Goal: Transaction & Acquisition: Purchase product/service

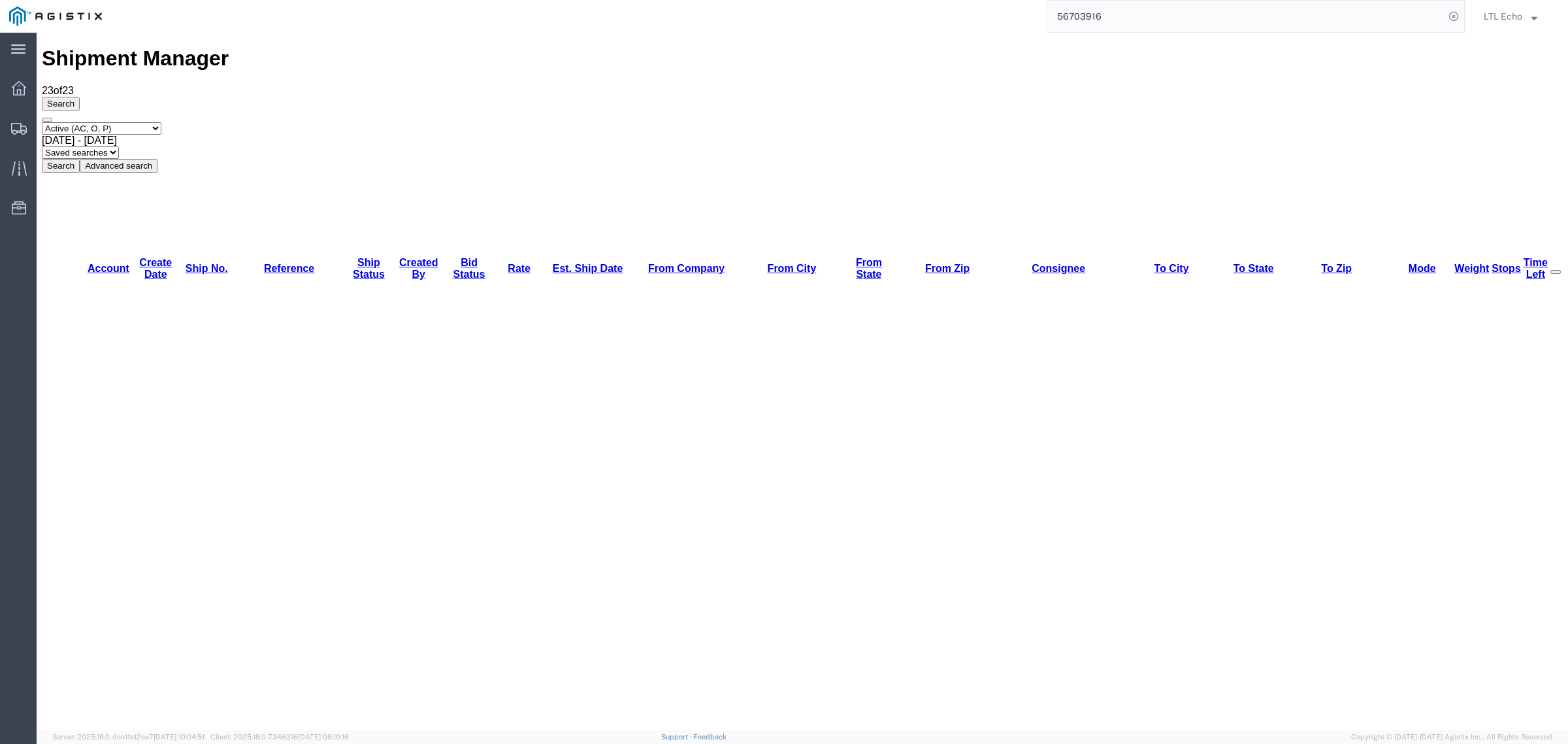
click at [112, 122] on select "Select status Active (AC, O, P) All Approved Awaiting Confirmation (AC) Booked …" at bounding box center [101, 128] width 119 height 13
select select "ALL"
click at [42, 122] on select "Select status Active (AC, O, P) All Approved Awaiting Confirmation (AC) Booked …" at bounding box center [101, 128] width 119 height 13
click at [117, 135] on span "[DATE] - [DATE]" at bounding box center [79, 140] width 75 height 11
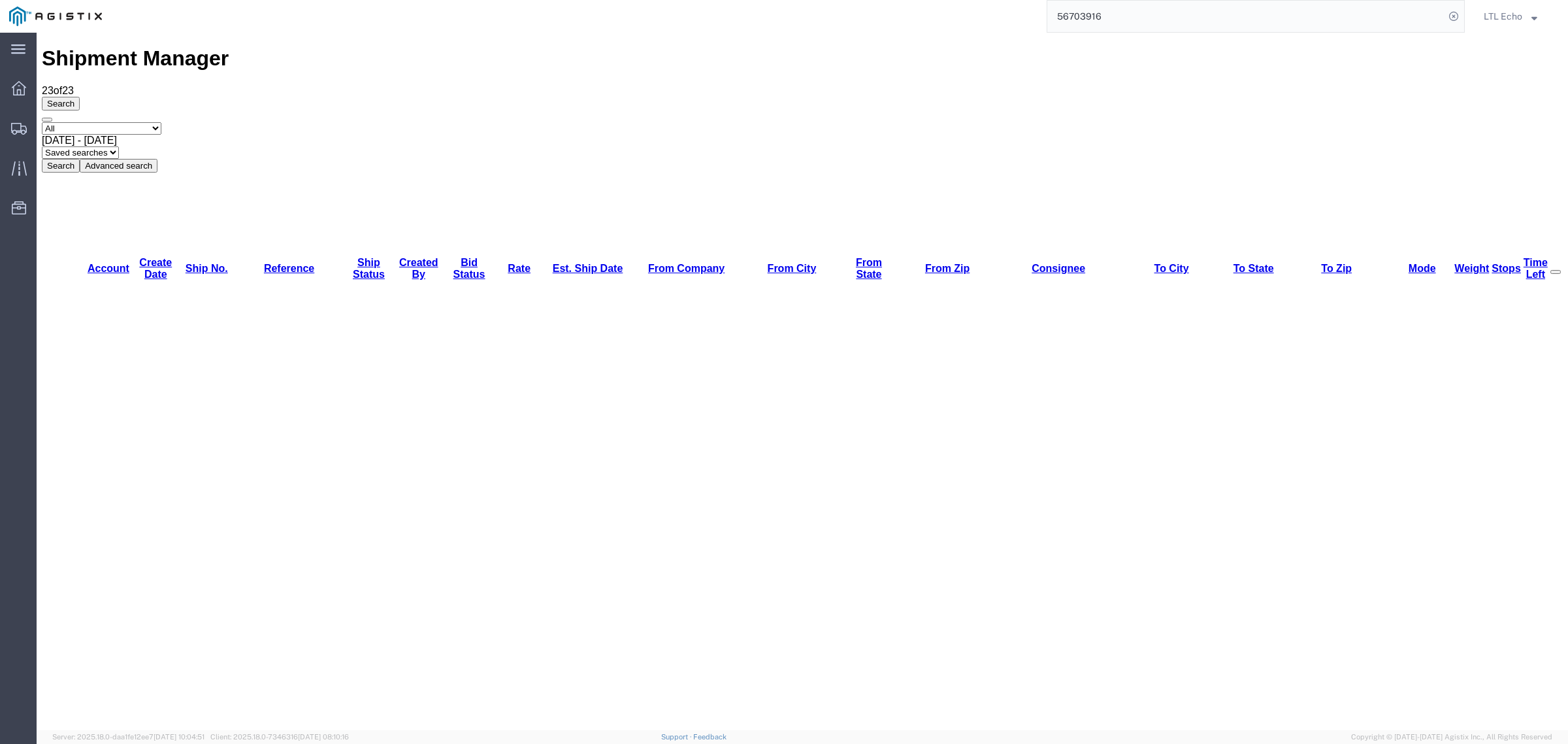
click at [157, 159] on button "Advanced search" at bounding box center [118, 166] width 78 height 14
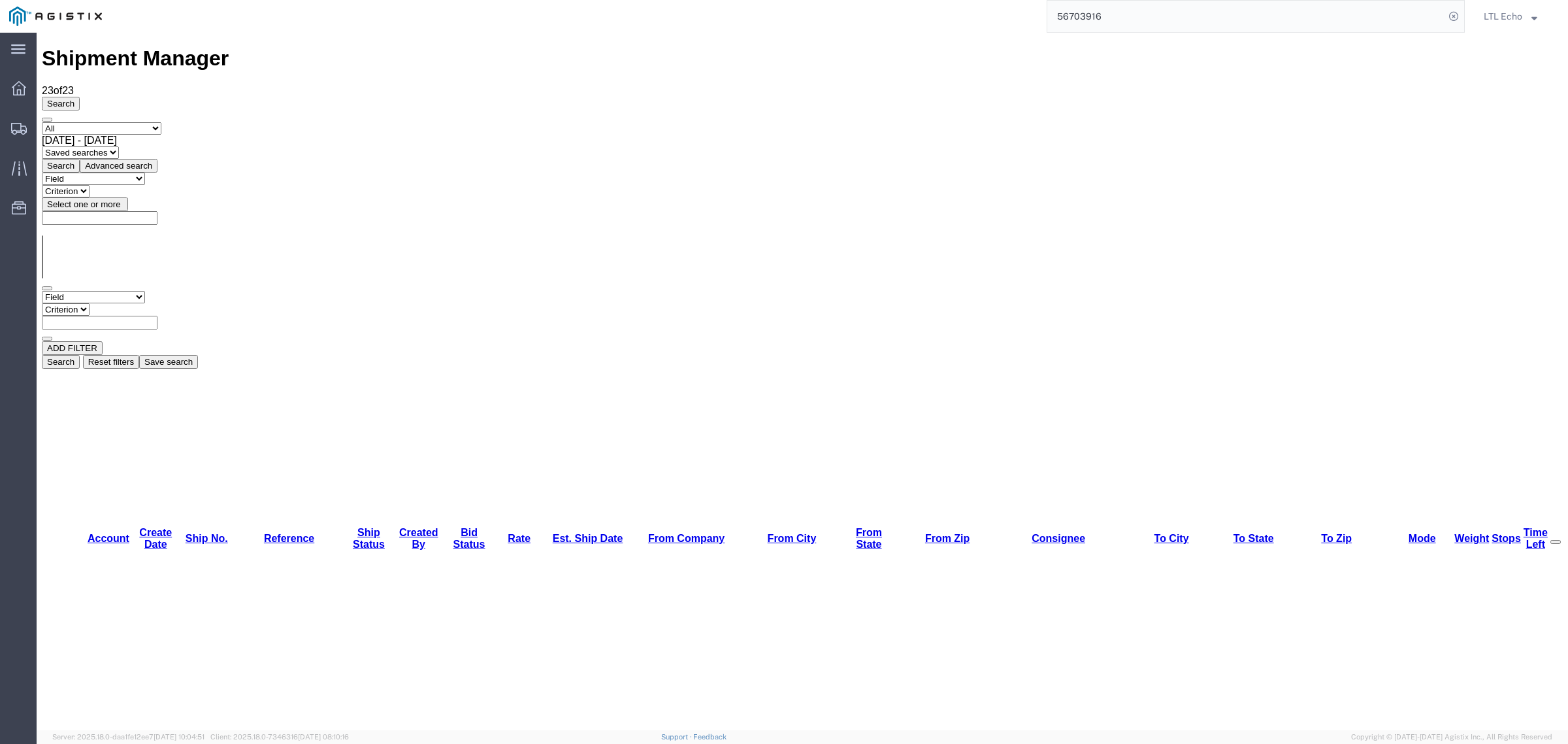
click at [138, 291] on select "Field Account Batch Id Bid No Broker Name Carrier Name Carrier Ref Number Consi…" at bounding box center [93, 297] width 103 height 13
select select "fromcity"
click at [42, 291] on select "Field Account Batch Id Bid No Broker Name Carrier Name Carrier Ref Number Consi…" at bounding box center [93, 297] width 103 height 13
click at [120, 304] on select "Criterion contains does not contain is is blank is not blank starts with" at bounding box center [80, 309] width 79 height 13
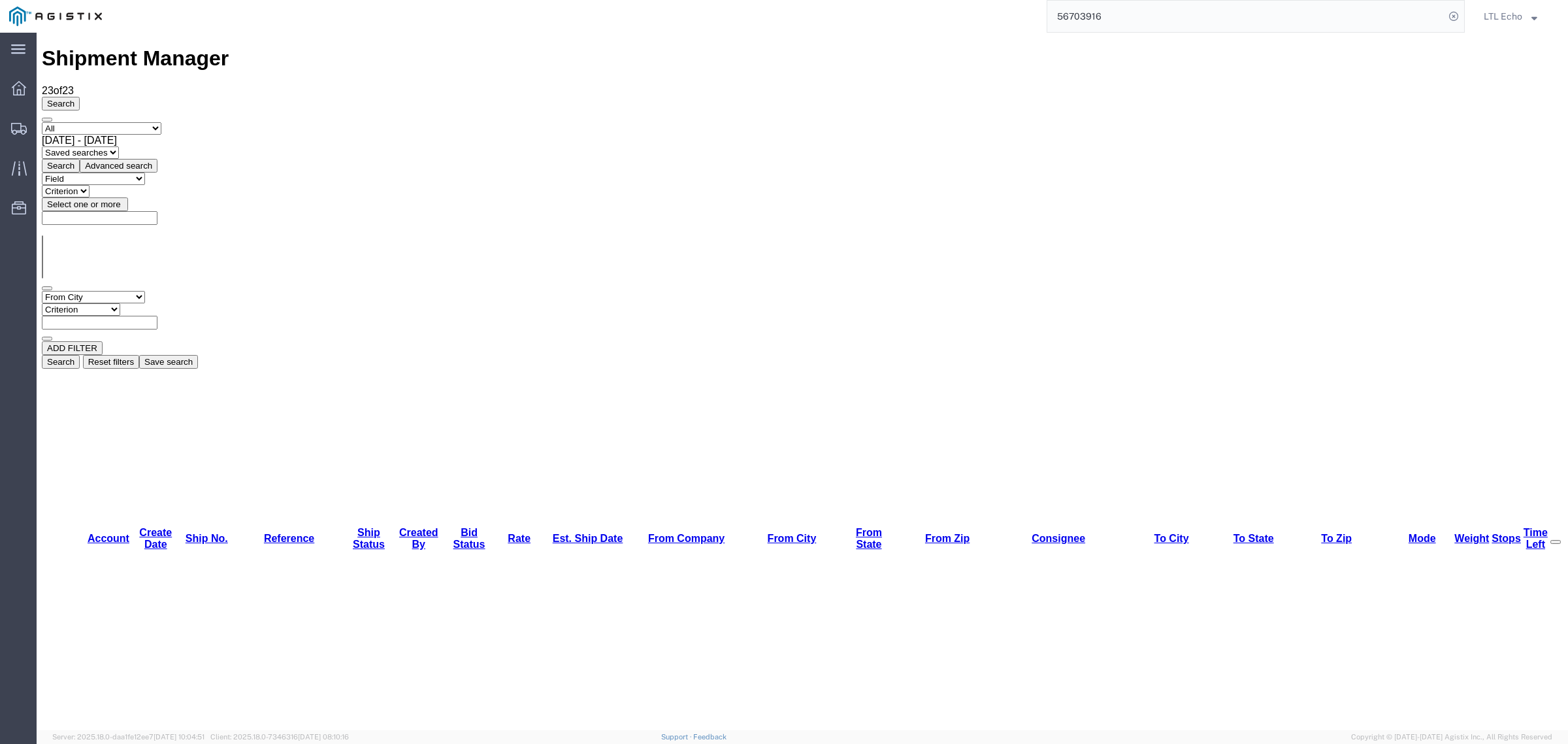
select select "is"
click at [120, 304] on select "Criterion contains does not contain is is blank is not blank starts with" at bounding box center [80, 309] width 79 height 13
click at [157, 315] on input "text" at bounding box center [99, 322] width 115 height 14
click at [135, 291] on select "Field Account Batch Id Bid No Broker Name Carrier Name Carrier Ref Number Consi…" at bounding box center [93, 297] width 103 height 13
select select "fromstate"
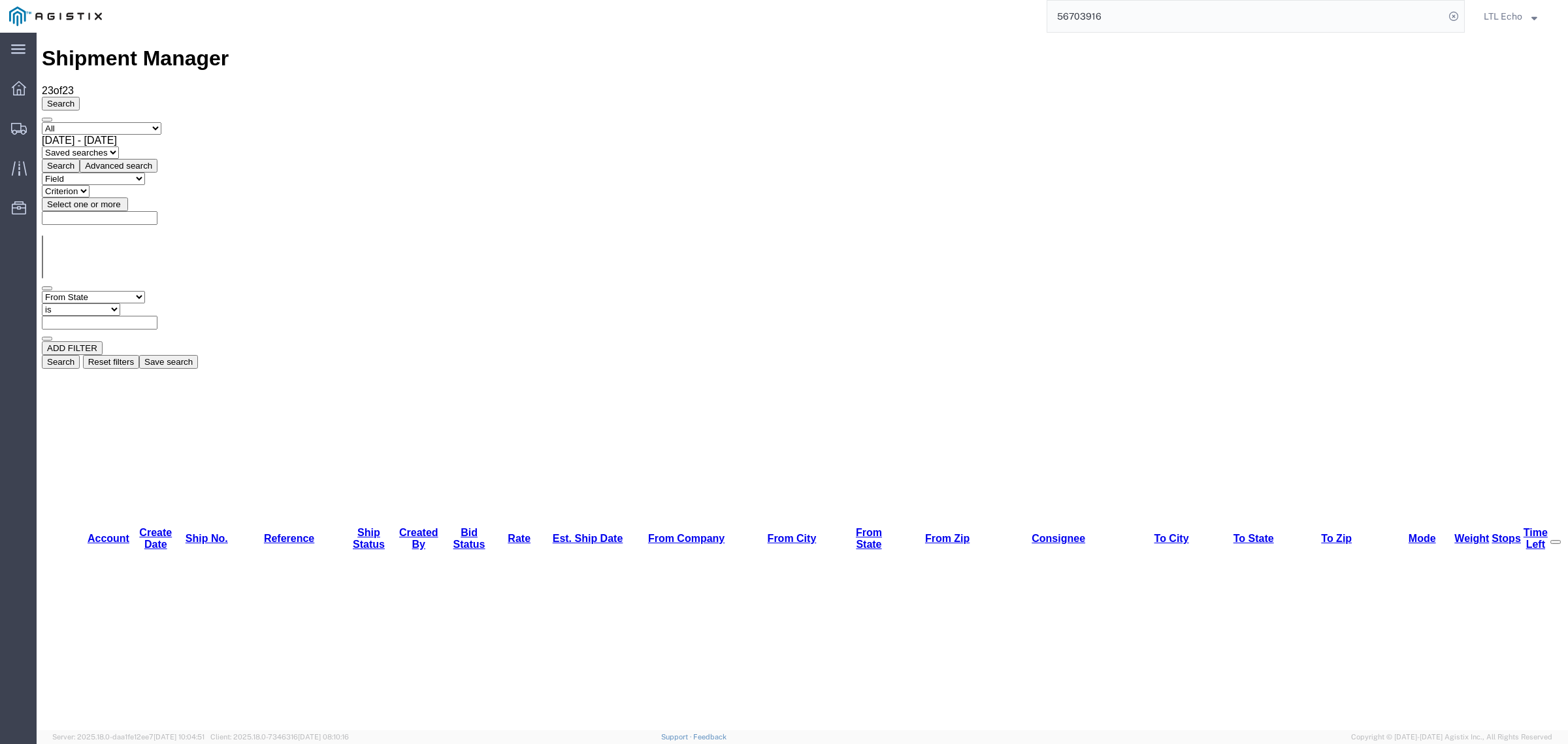
click at [42, 291] on select "Field Account Batch Id Bid No Broker Name Carrier Name Carrier Ref Number Consi…" at bounding box center [93, 297] width 103 height 13
select select
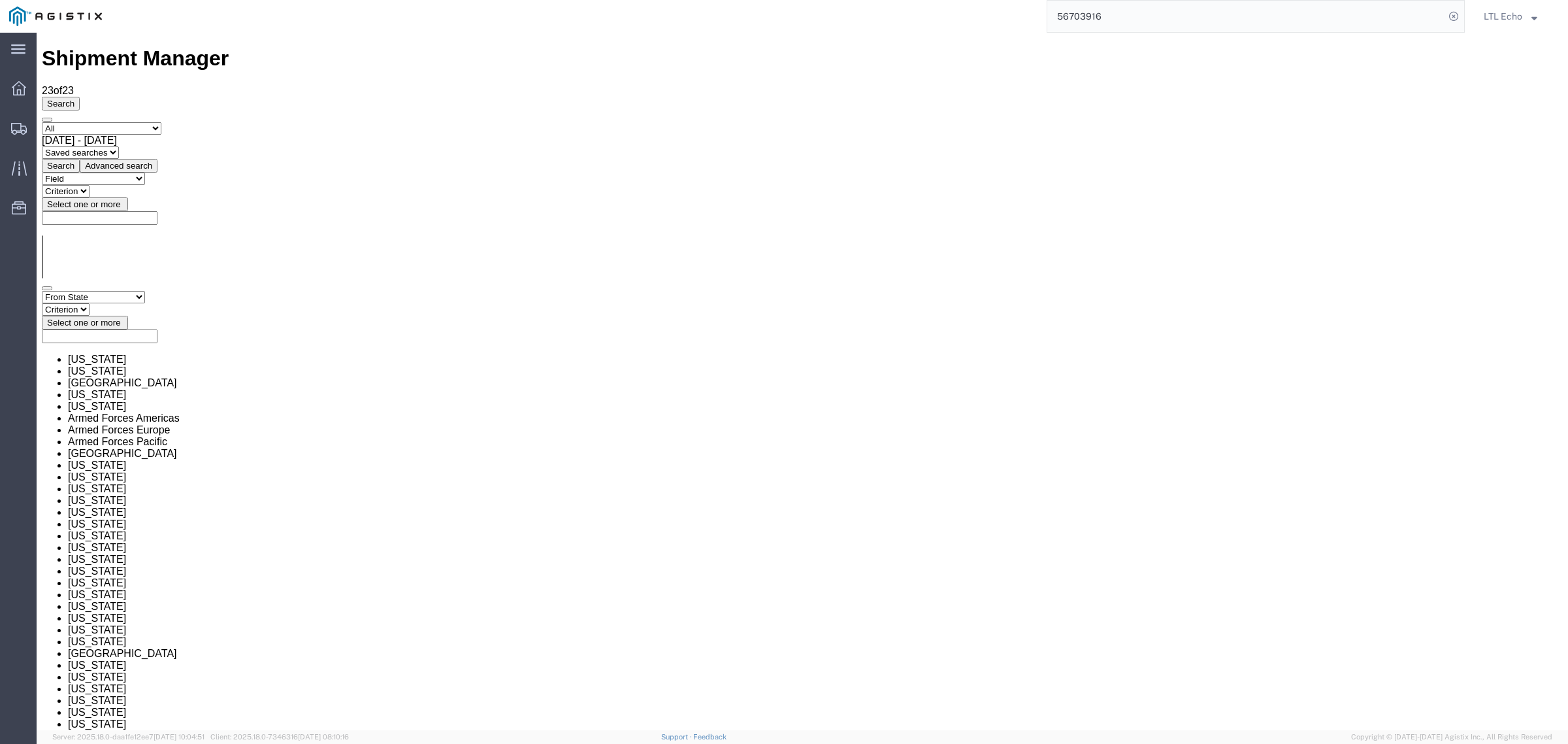
click at [89, 304] on select "Criterion in not in" at bounding box center [65, 309] width 48 height 13
select select "in"
click at [89, 304] on select "Criterion in not in" at bounding box center [65, 309] width 48 height 13
click at [121, 317] on span "Select one or more" at bounding box center [83, 322] width 74 height 10
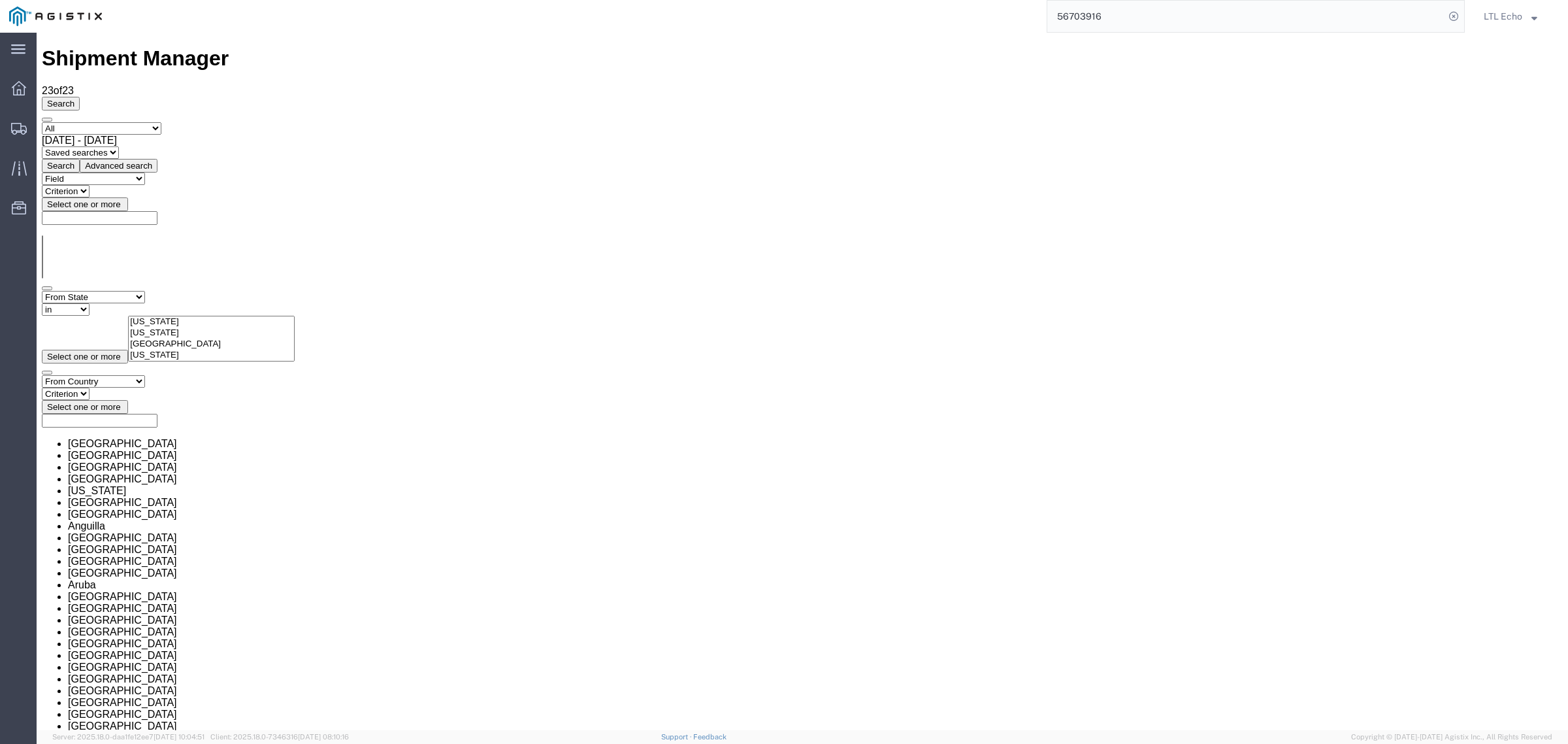
scroll to position [735, 0]
select select "NC"
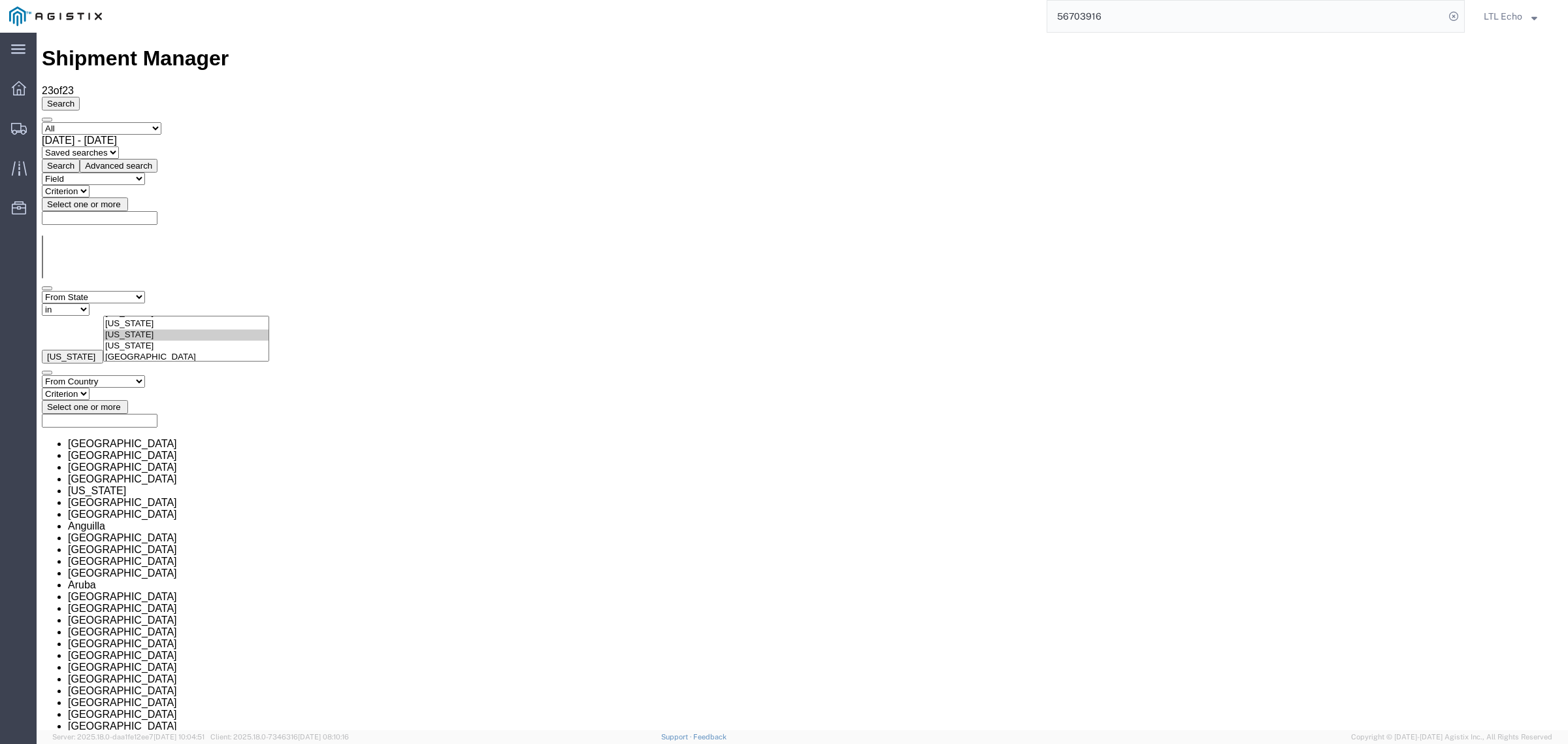
click at [89, 387] on select "Criterion in not in" at bounding box center [65, 393] width 48 height 13
select select "in"
click at [89, 387] on select "Criterion in not in" at bounding box center [65, 393] width 48 height 13
click at [121, 402] on span "Select one or more" at bounding box center [83, 406] width 74 height 10
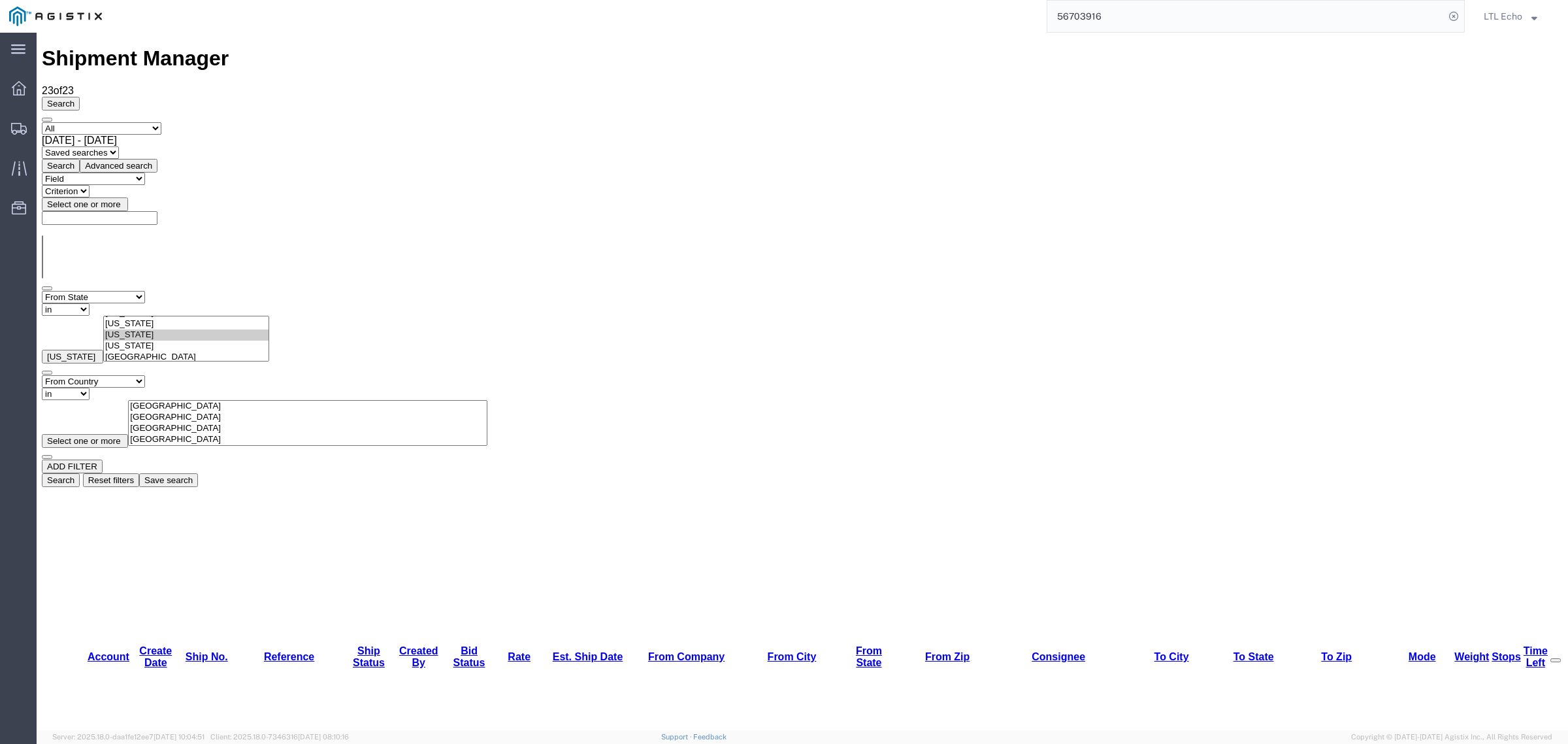
type input "unit"
select select "US"
click at [498, 291] on div "Field Account Batch Id Bid No Broker Name Carrier Name Carrier Ref Number Consi…" at bounding box center [802, 333] width 1520 height 84
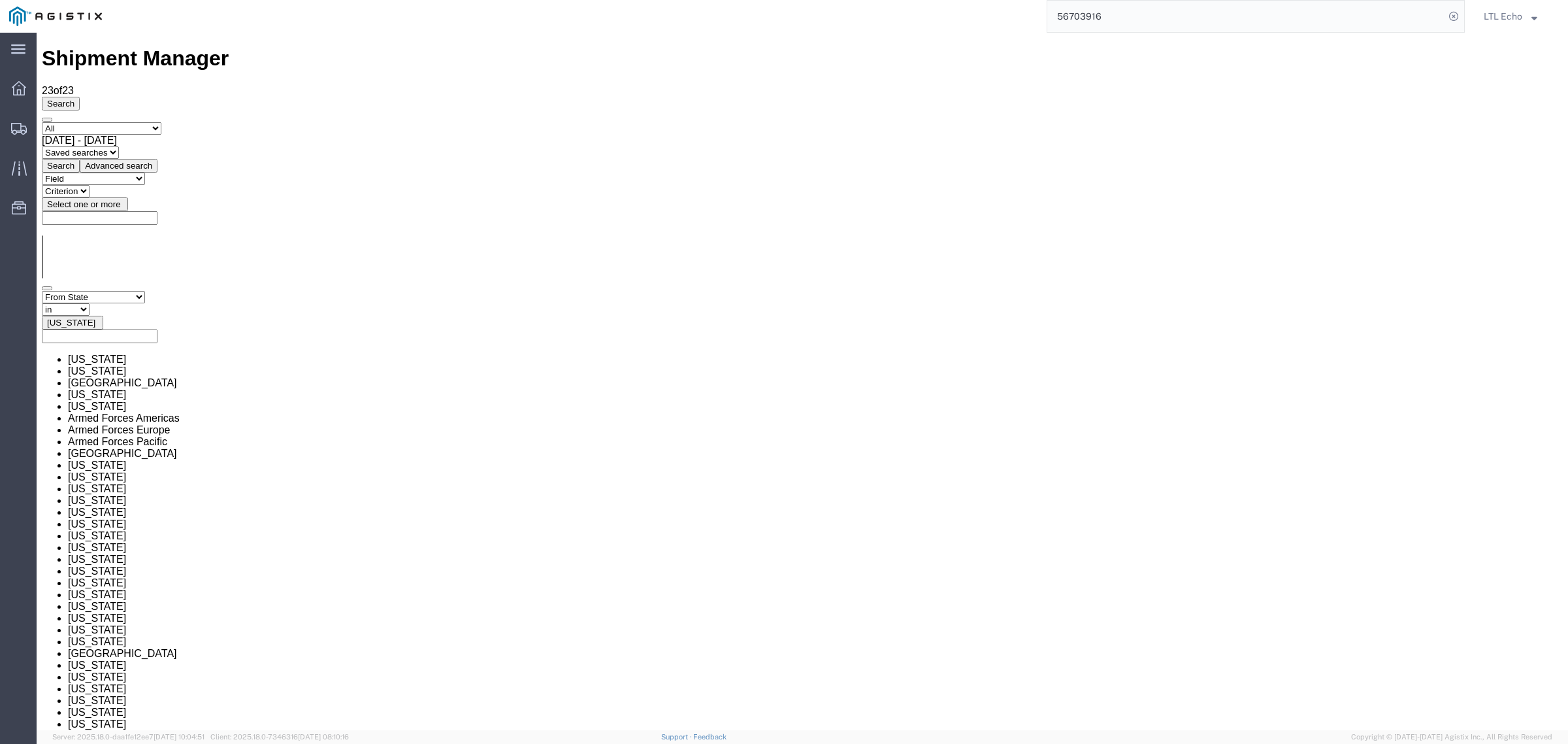
scroll to position [442, 0]
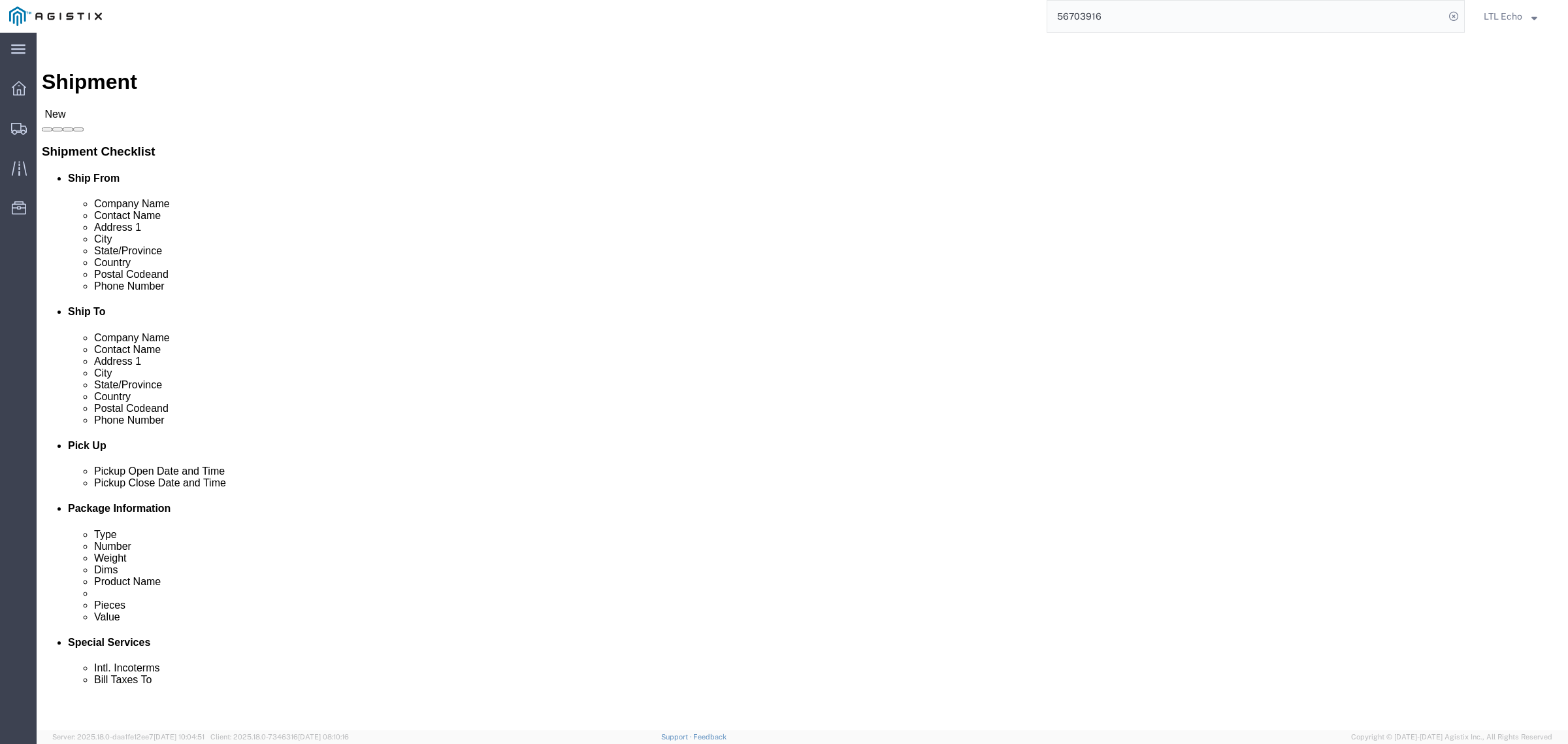
click at [53, 52] on img at bounding box center [49, 46] width 16 height 16
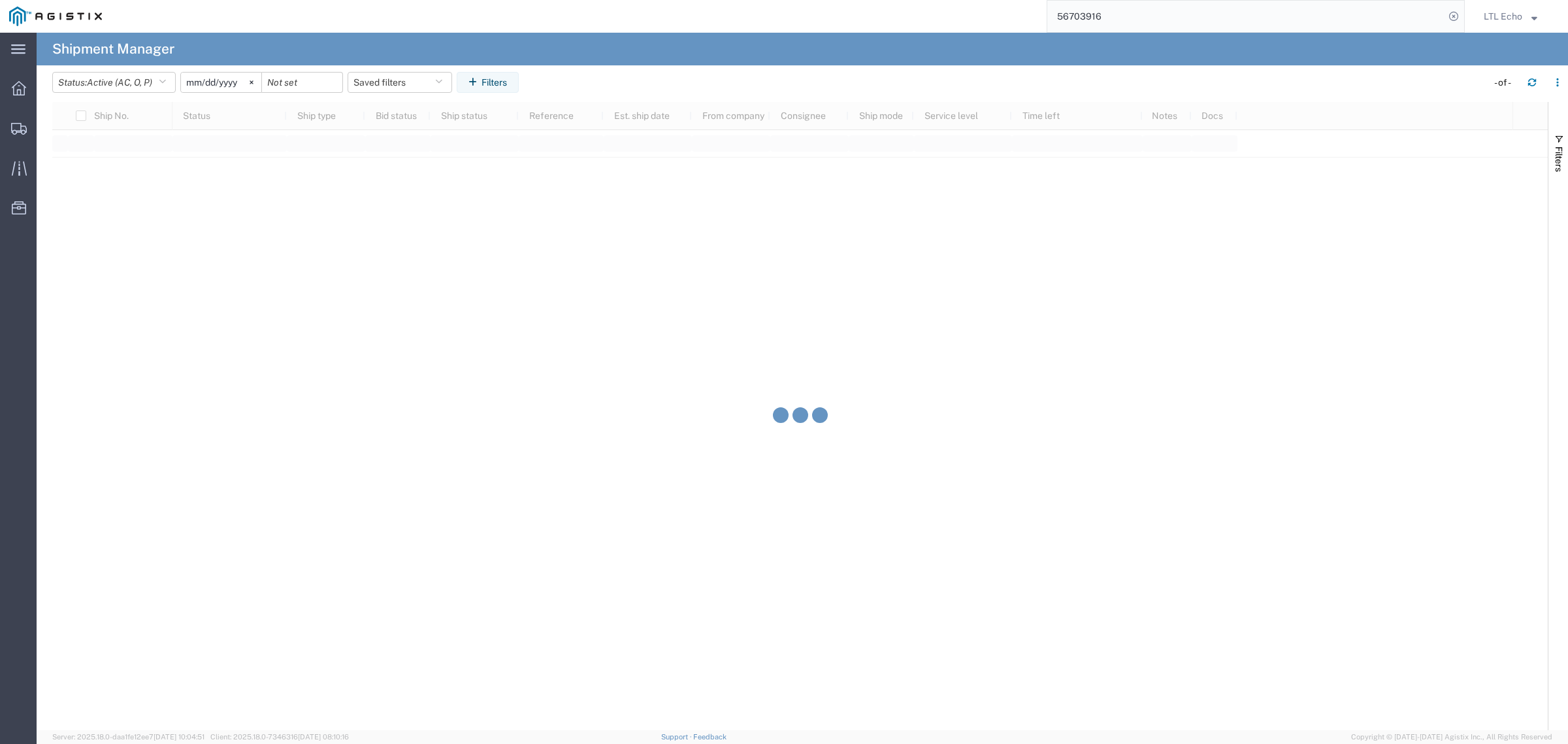
drag, startPoint x: 357, startPoint y: 216, endPoint x: 183, endPoint y: 201, distance: 174.6
click at [357, 217] on div at bounding box center [800, 415] width 1495 height 628
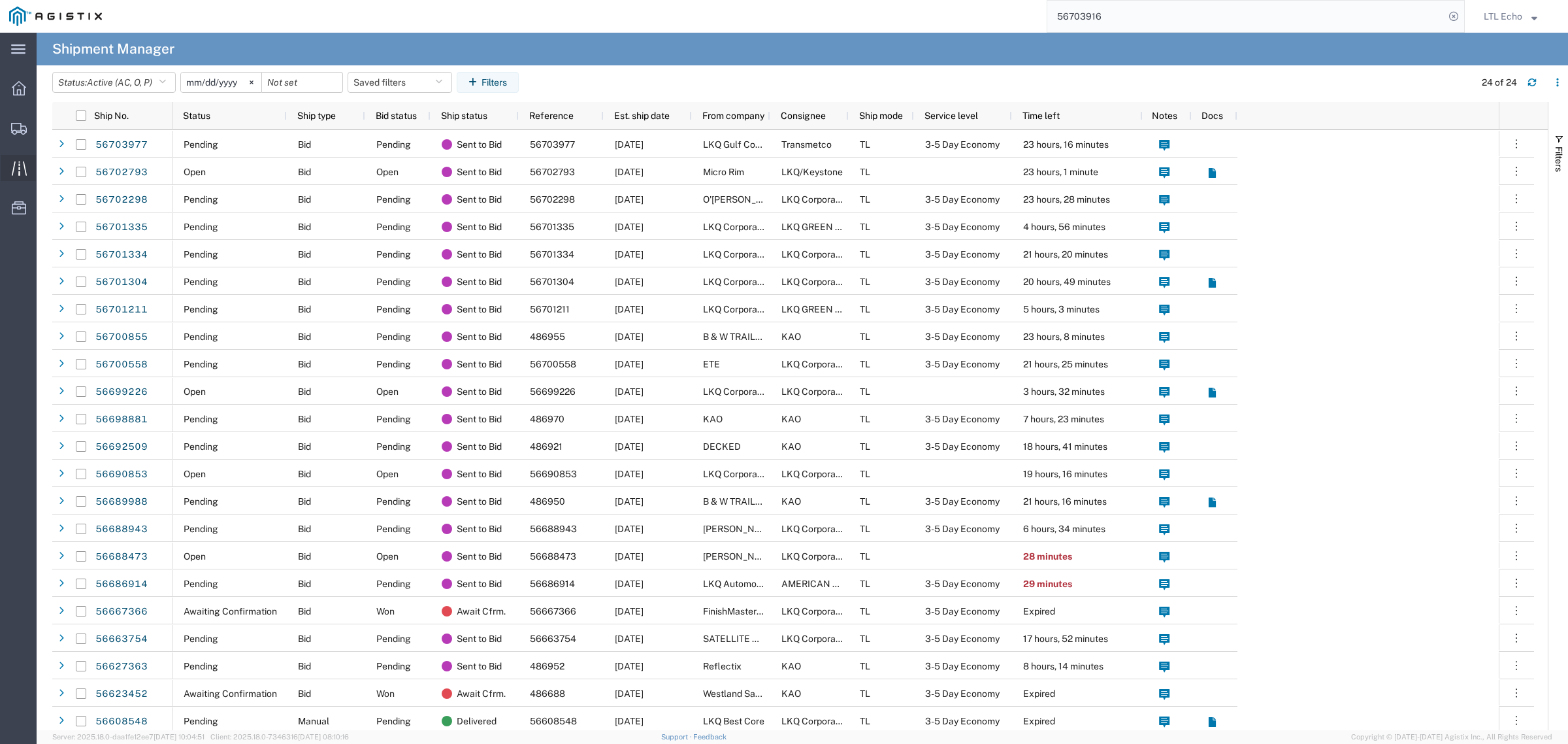
click at [21, 164] on icon at bounding box center [18, 168] width 15 height 15
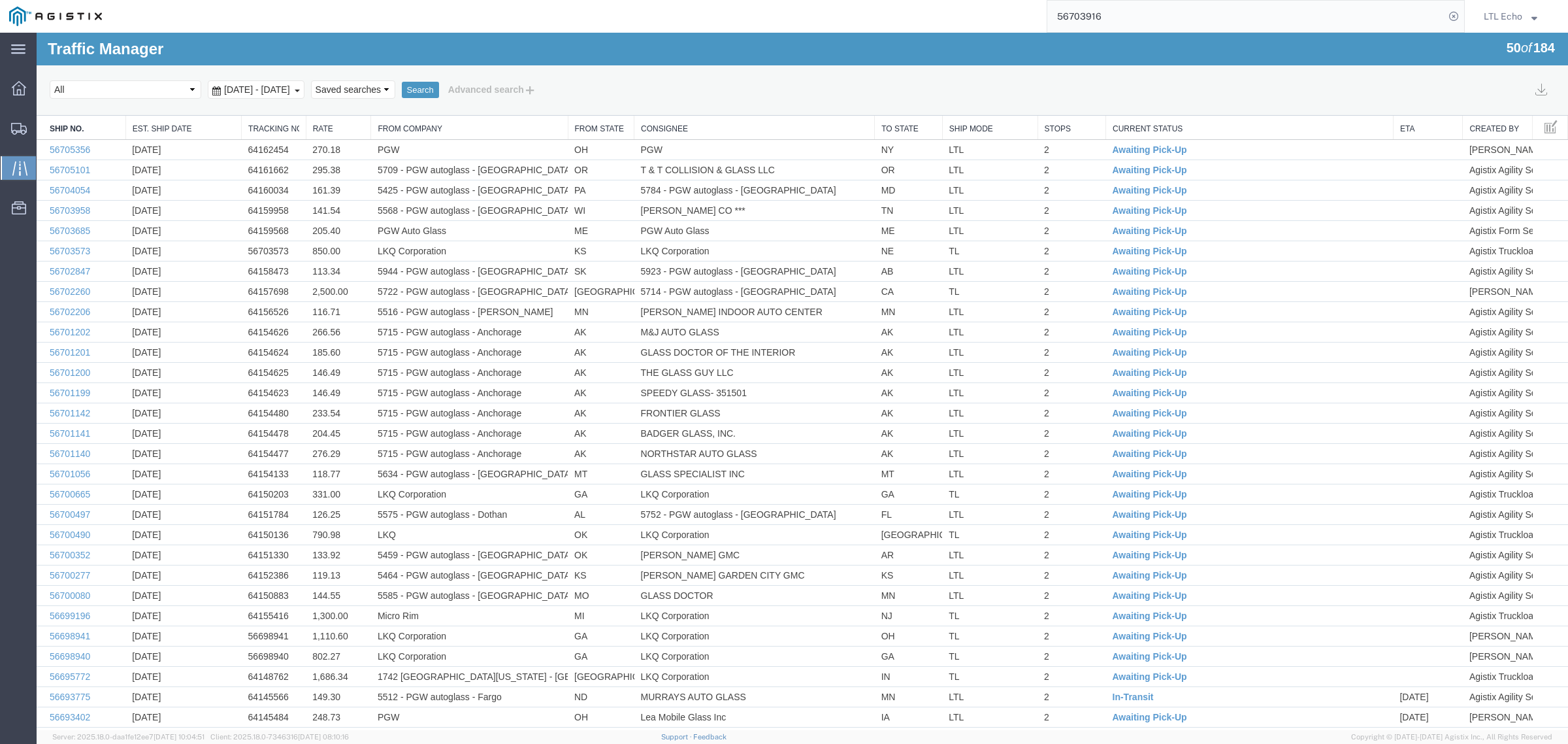
click at [304, 85] on div "[DATE] - [DATE]" at bounding box center [256, 89] width 97 height 18
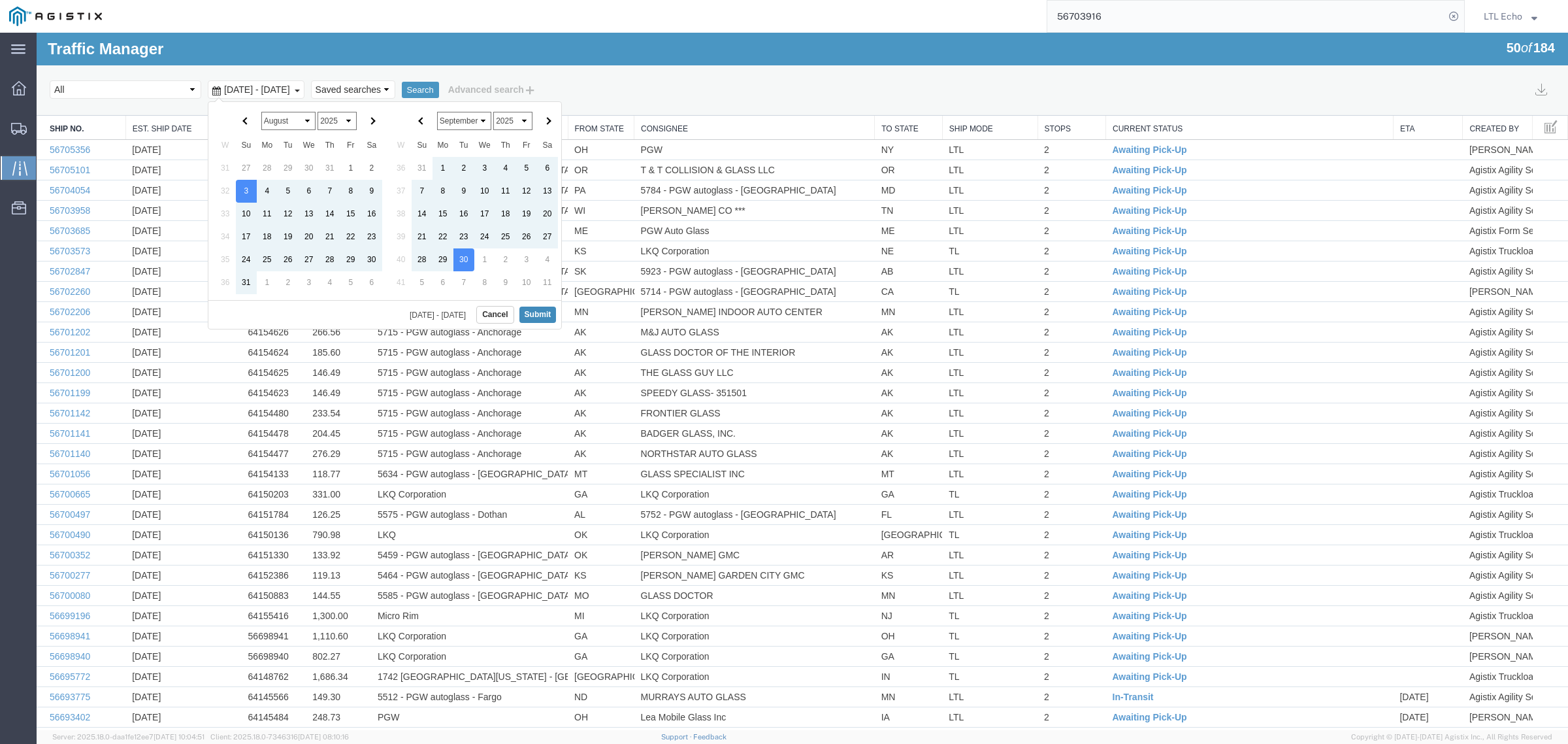
click at [544, 318] on button "Submit" at bounding box center [538, 314] width 37 height 16
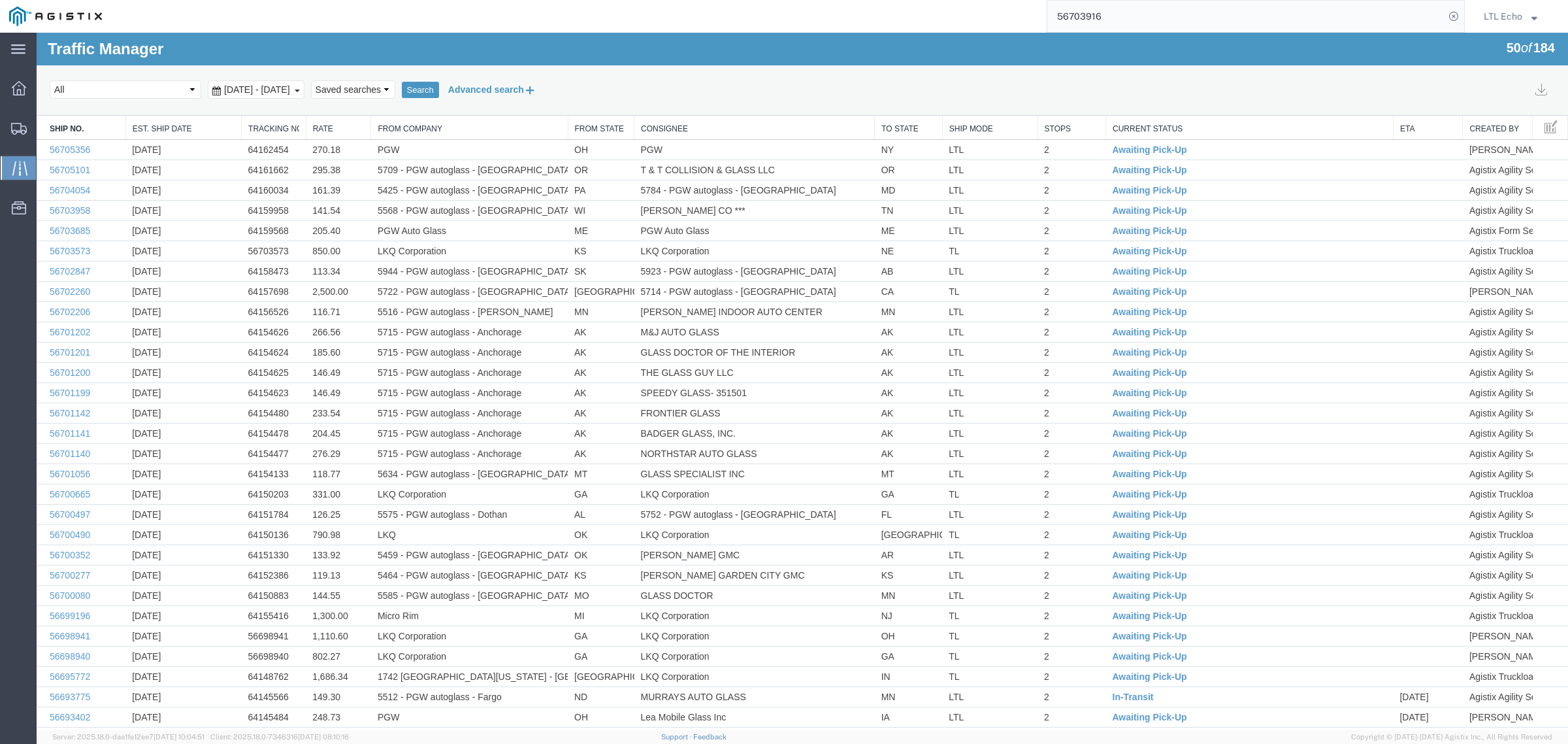
click at [543, 90] on button "Advanced search" at bounding box center [493, 89] width 107 height 22
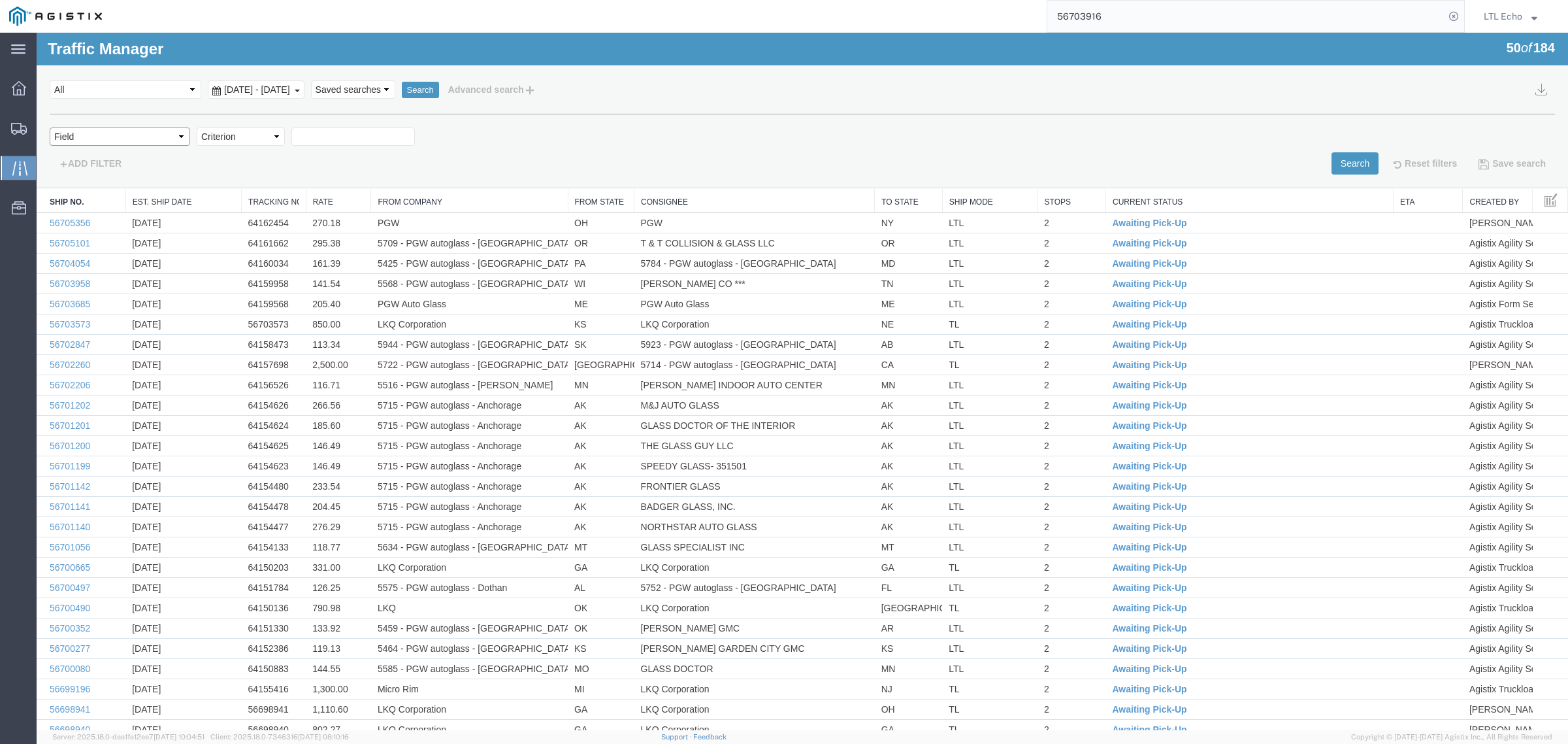
click at [177, 135] on select "Field Account Account Carrier Identifier Assign To Broker Name Carrier Name Con…" at bounding box center [119, 136] width 141 height 18
select select "fromstate"
click at [49, 127] on select "Field Account Account Carrier Identifier Assign To Broker Name Carrier Name Con…" at bounding box center [119, 136] width 141 height 18
select select
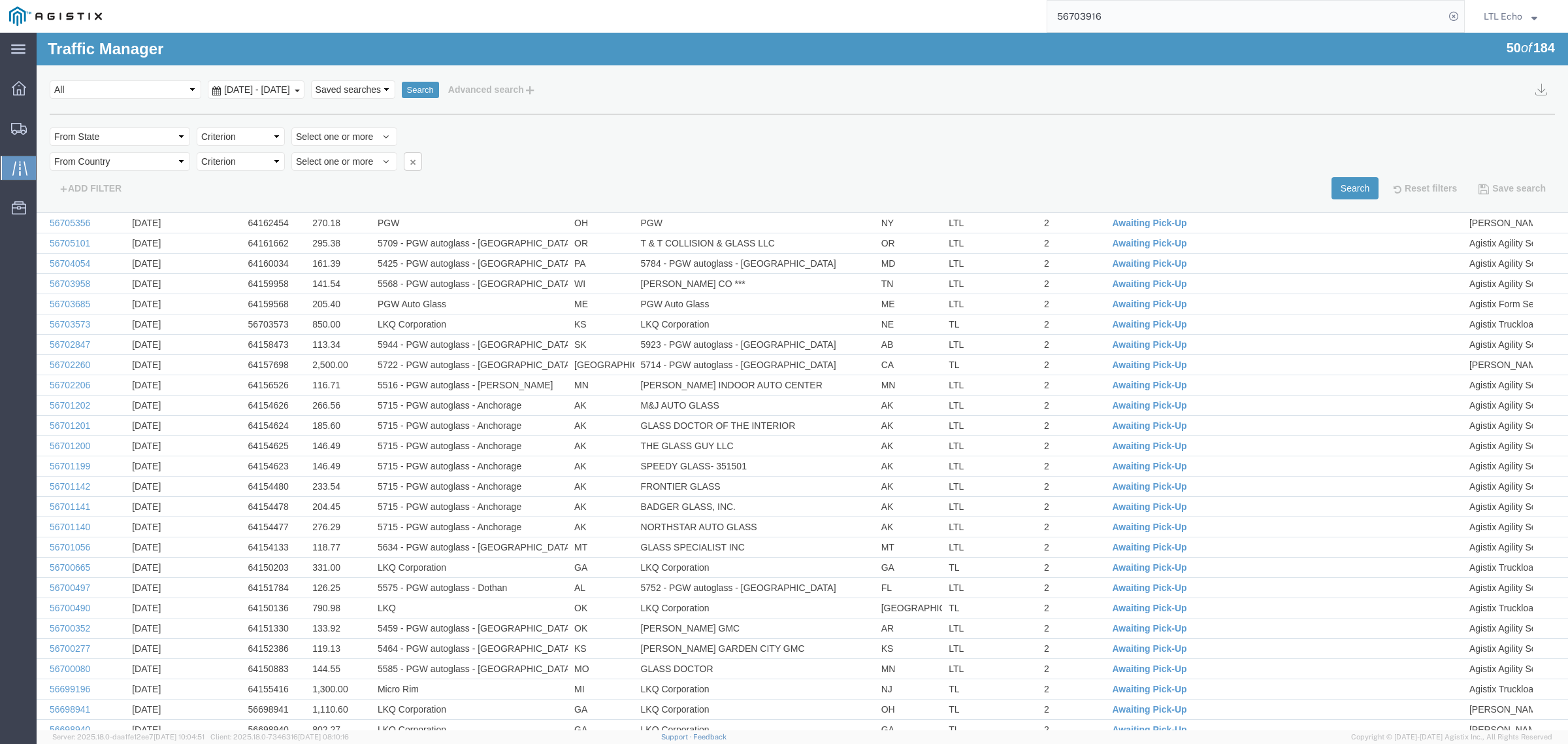
click at [246, 135] on select "Criterion in not in" at bounding box center [240, 136] width 88 height 18
select select "in"
click at [197, 127] on select "Criterion in not in" at bounding box center [240, 136] width 88 height 18
click at [347, 135] on span "Select one or more" at bounding box center [344, 136] width 97 height 13
type input "north"
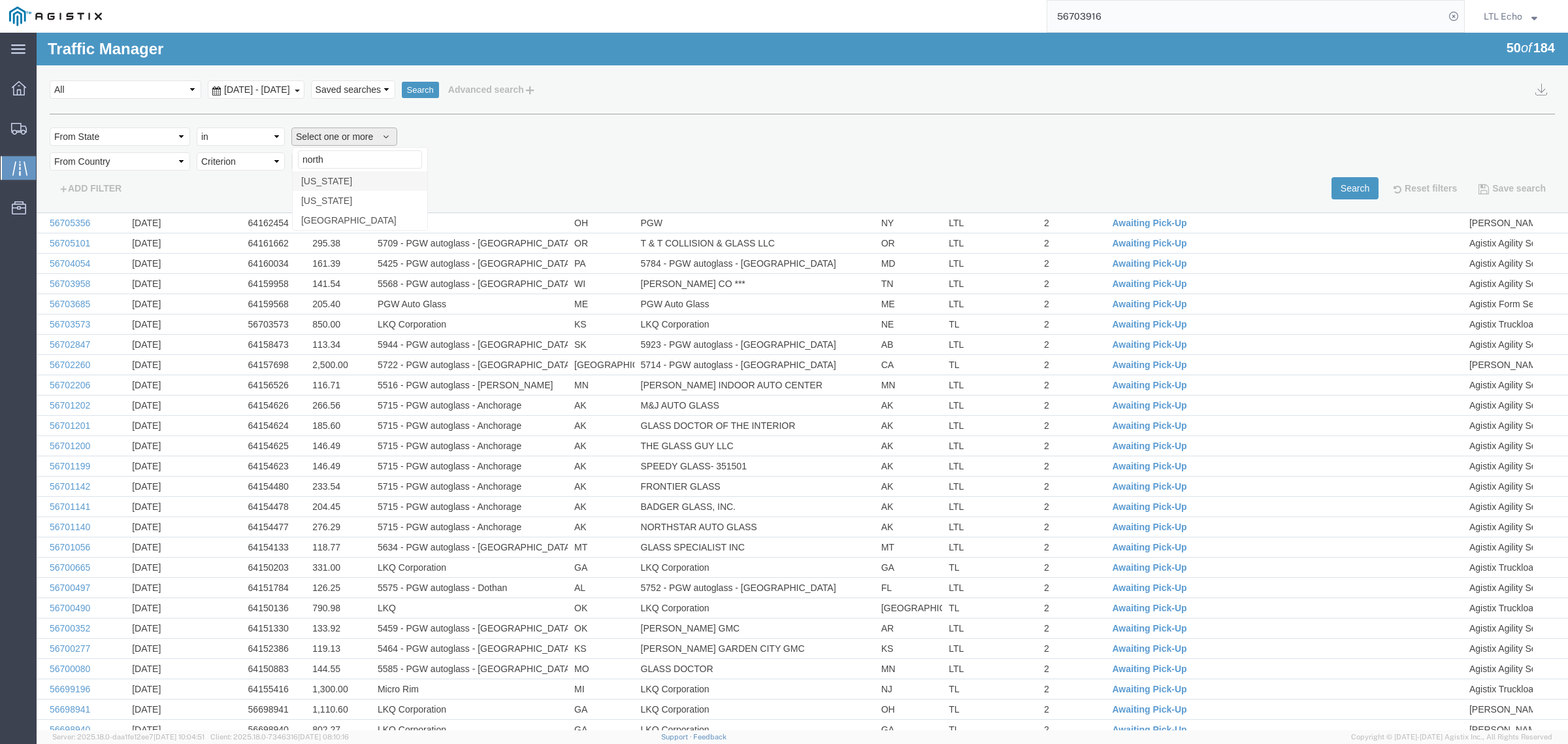
click at [347, 178] on span "[US_STATE]" at bounding box center [327, 181] width 51 height 12
select select "NC"
click at [250, 165] on select "Criterion in not in" at bounding box center [240, 161] width 88 height 18
select select "in"
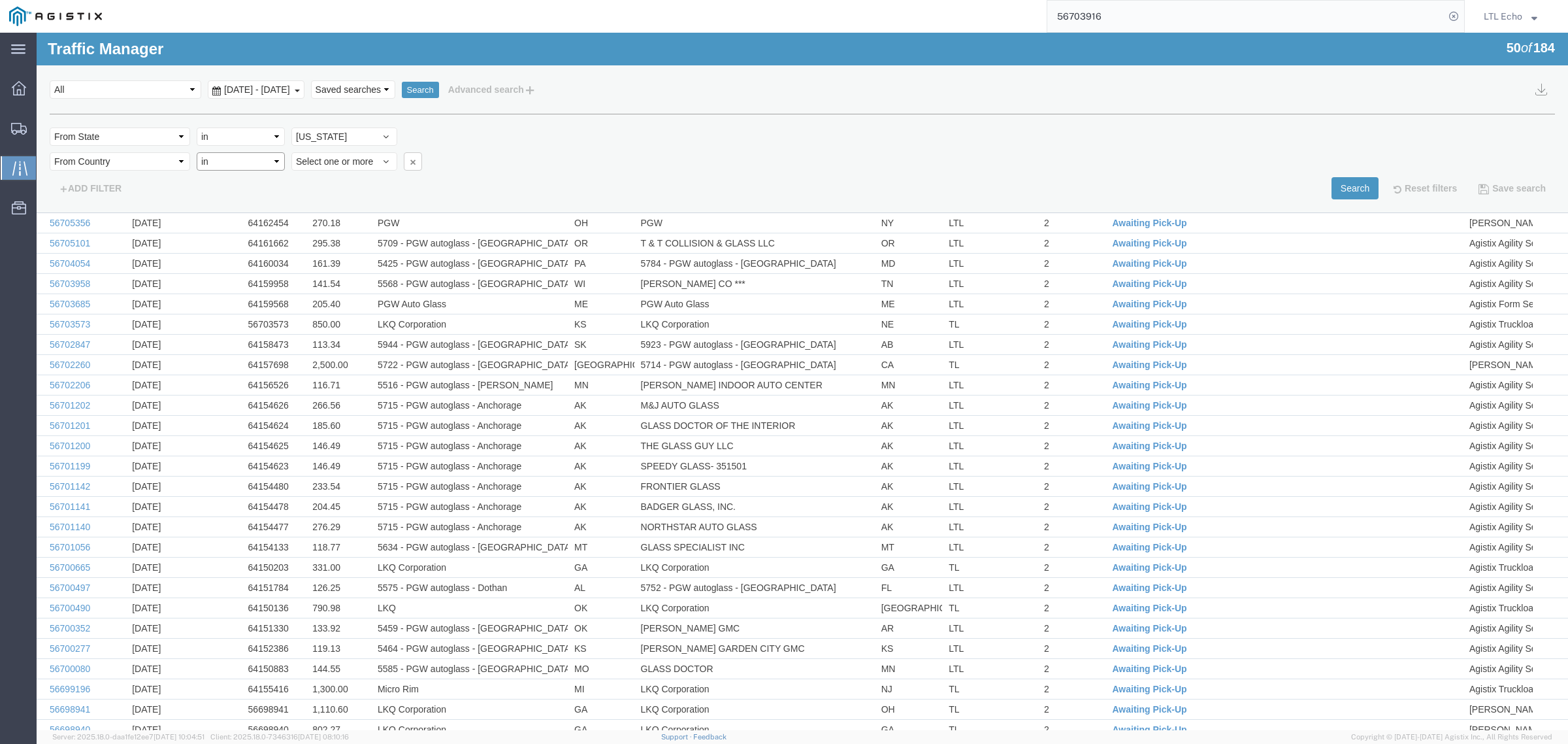
click at [197, 152] on select "Criterion in not in" at bounding box center [240, 161] width 88 height 18
click at [335, 161] on span "Select one or more" at bounding box center [344, 161] width 97 height 13
type input "unit"
click at [343, 241] on span "[GEOGRAPHIC_DATA]" at bounding box center [349, 245] width 95 height 12
select select "US"
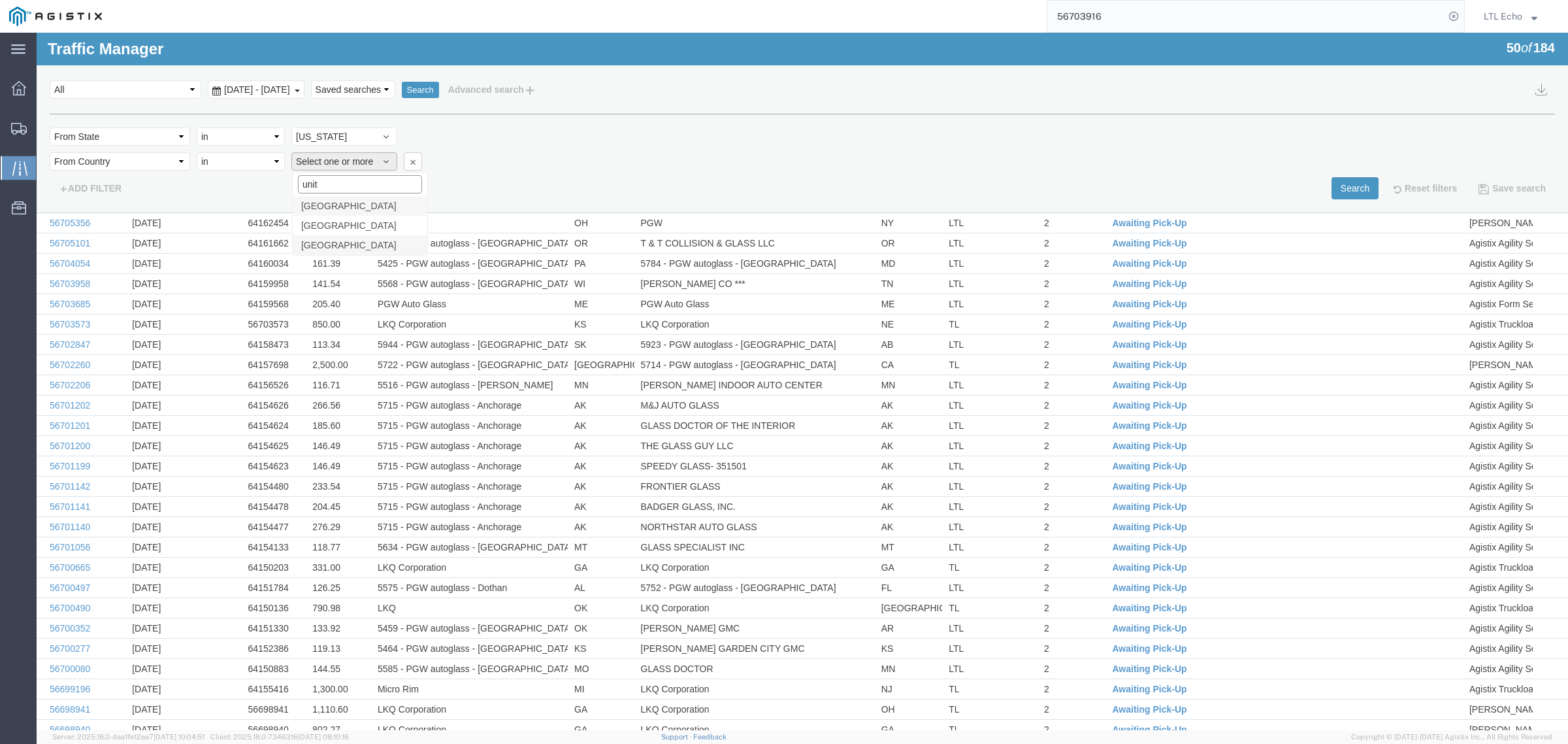
scroll to position [2648, 0]
click at [570, 127] on div "Field Account Account Carrier Identifier Assign To Broker Name Carrier Name Con…" at bounding box center [802, 140] width 1505 height 25
click at [1331, 190] on button "Search" at bounding box center [1355, 188] width 47 height 22
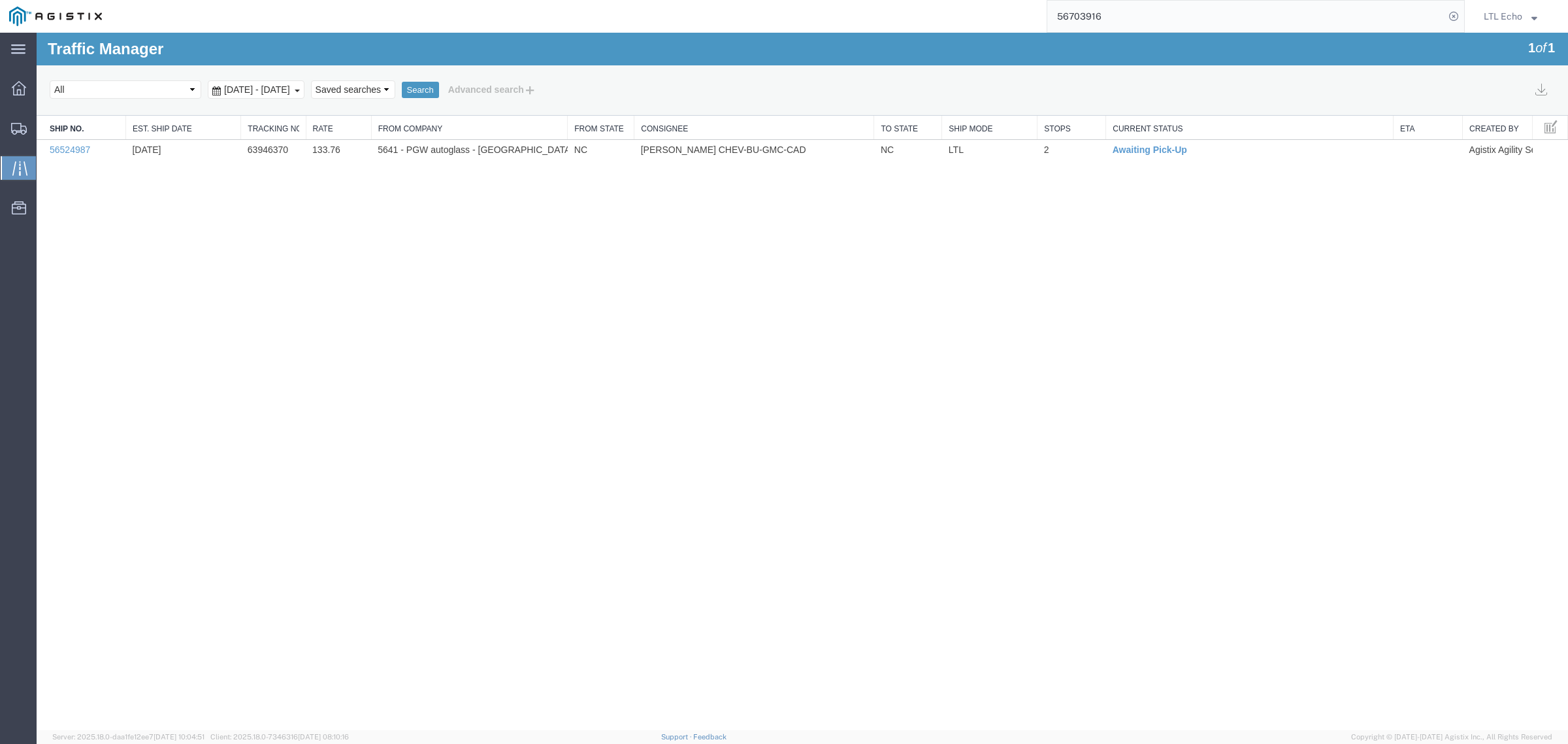
click at [661, 408] on div "Traffic Manager 1 of 1 Search Select status [No transit records] All Arrival No…" at bounding box center [802, 381] width 1531 height 697
drag, startPoint x: 74, startPoint y: 147, endPoint x: 703, endPoint y: 221, distance: 633.3
click at [703, 221] on div "Traffic Manager 1 of 1 Search Select status [No transit records] All Arrival No…" at bounding box center [802, 381] width 1531 height 697
click at [539, 81] on button "Advanced search" at bounding box center [493, 89] width 107 height 22
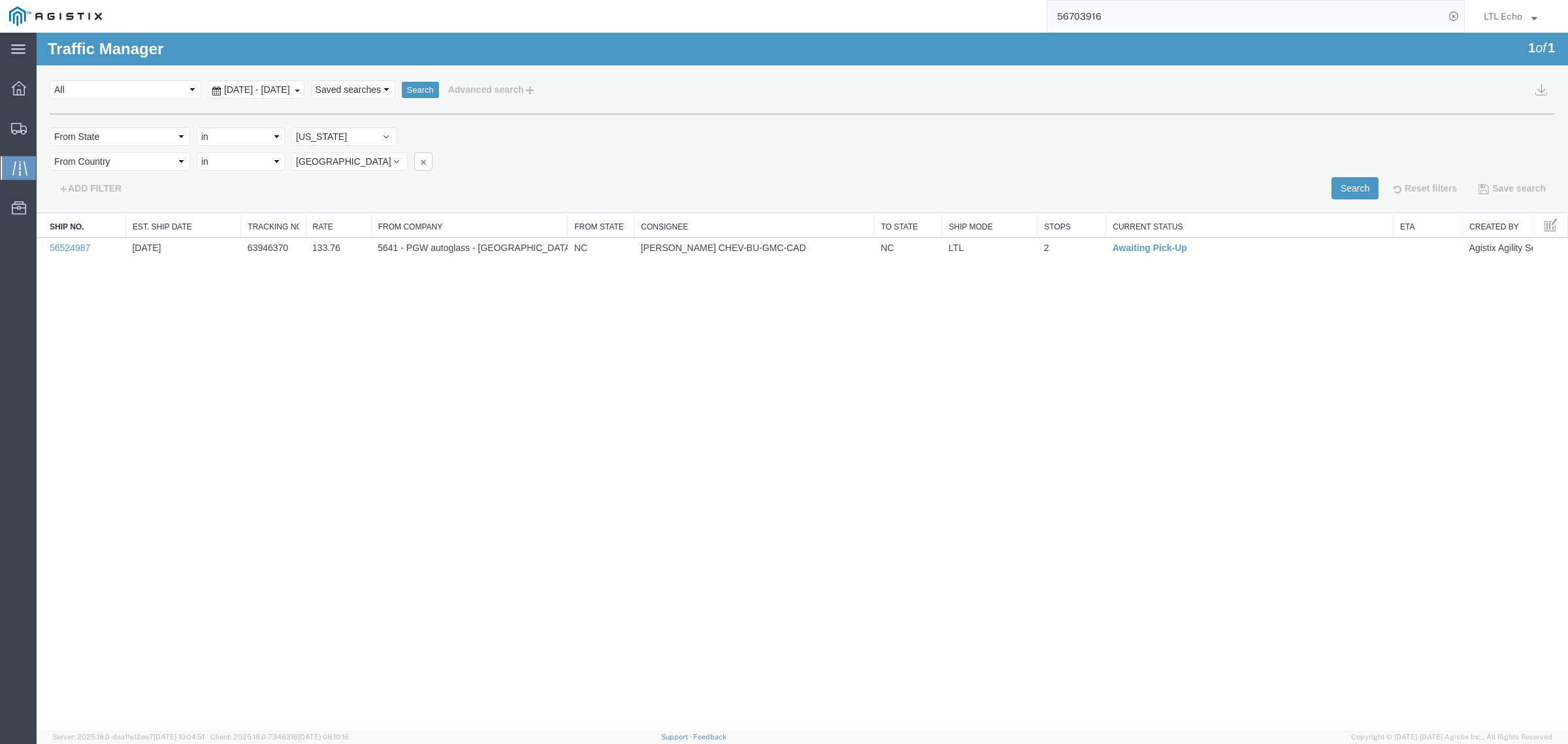
click at [341, 422] on div "Traffic Manager 1 of 1 Search Select status [No transit records] All Arrival No…" at bounding box center [802, 381] width 1531 height 697
click at [419, 157] on icon "button" at bounding box center [423, 162] width 9 height 10
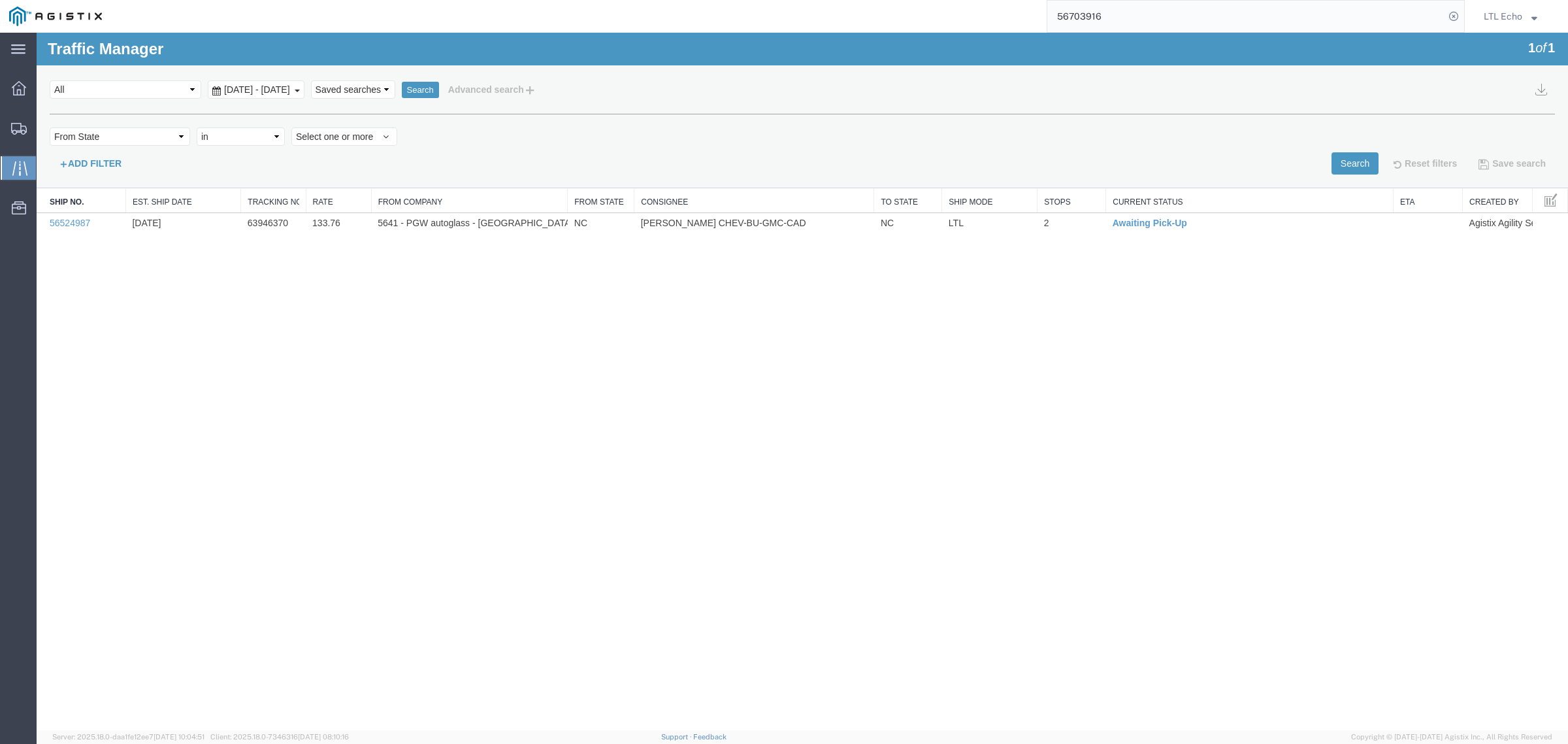
click at [113, 169] on button "ADD FILTER" at bounding box center [90, 163] width 81 height 22
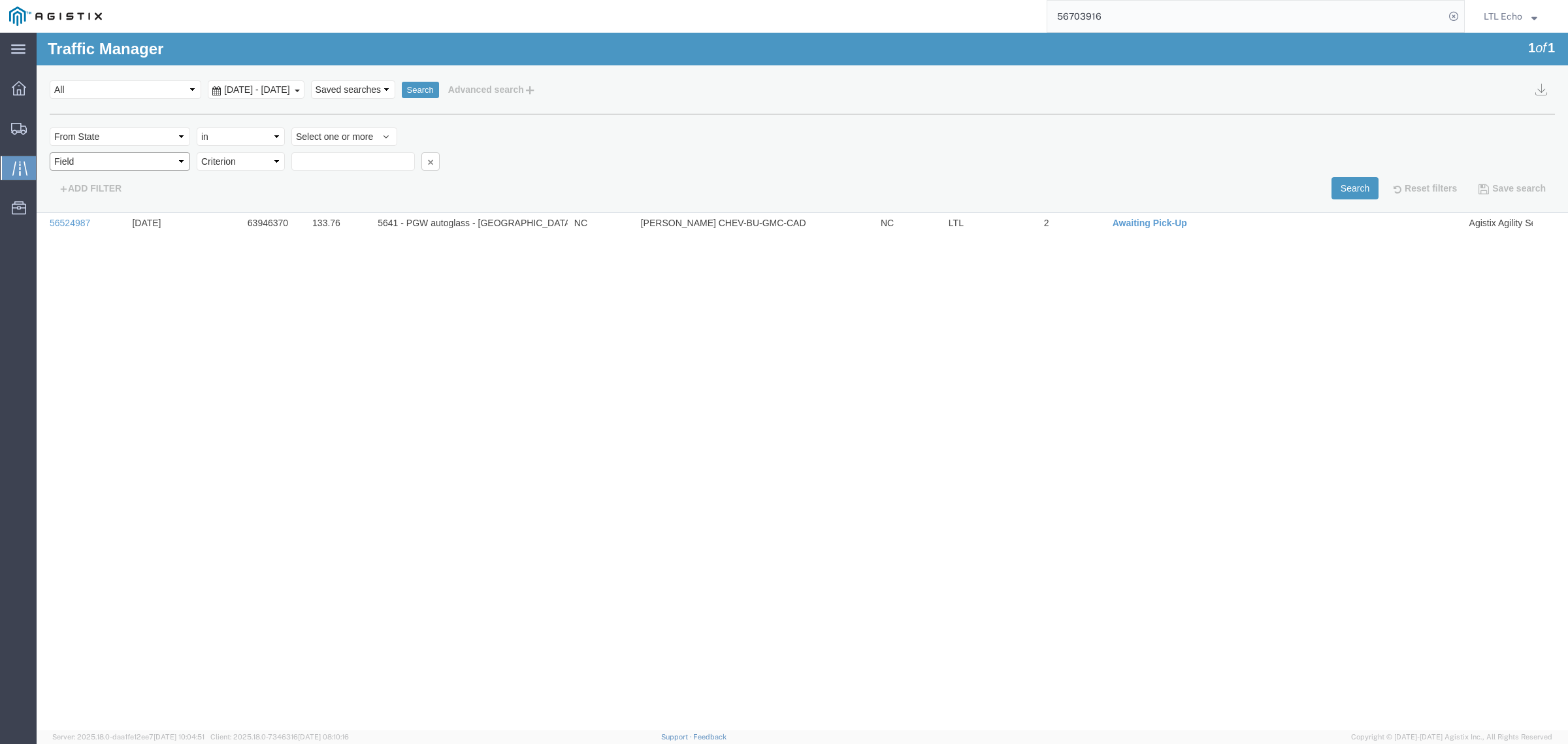
click at [115, 161] on select "Field Account Account Carrier Identifier Assign To Broker Name Carrier Name Con…" at bounding box center [119, 161] width 141 height 18
click at [17, 119] on div at bounding box center [19, 128] width 37 height 26
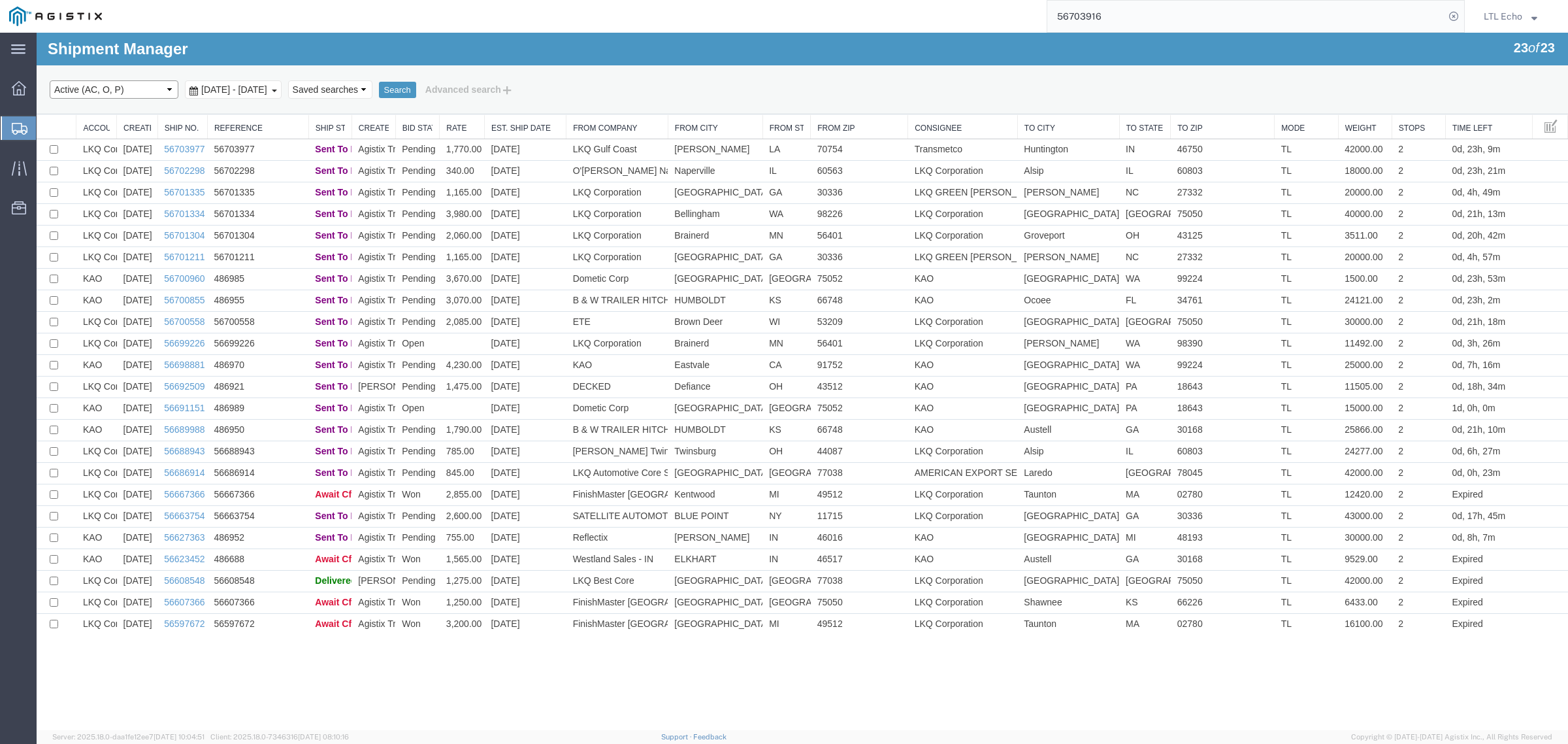
click at [134, 91] on select "Select status Active (AC, O, P) All Approved Awaiting Confirmation (AC) Booked …" at bounding box center [113, 89] width 129 height 18
select select "ALL"
click at [49, 81] on select "Select status Active (AC, O, P) All Approved Awaiting Confirmation (AC) Booked …" at bounding box center [113, 89] width 129 height 18
click at [281, 87] on div "[DATE] - [DATE]" at bounding box center [234, 89] width 97 height 18
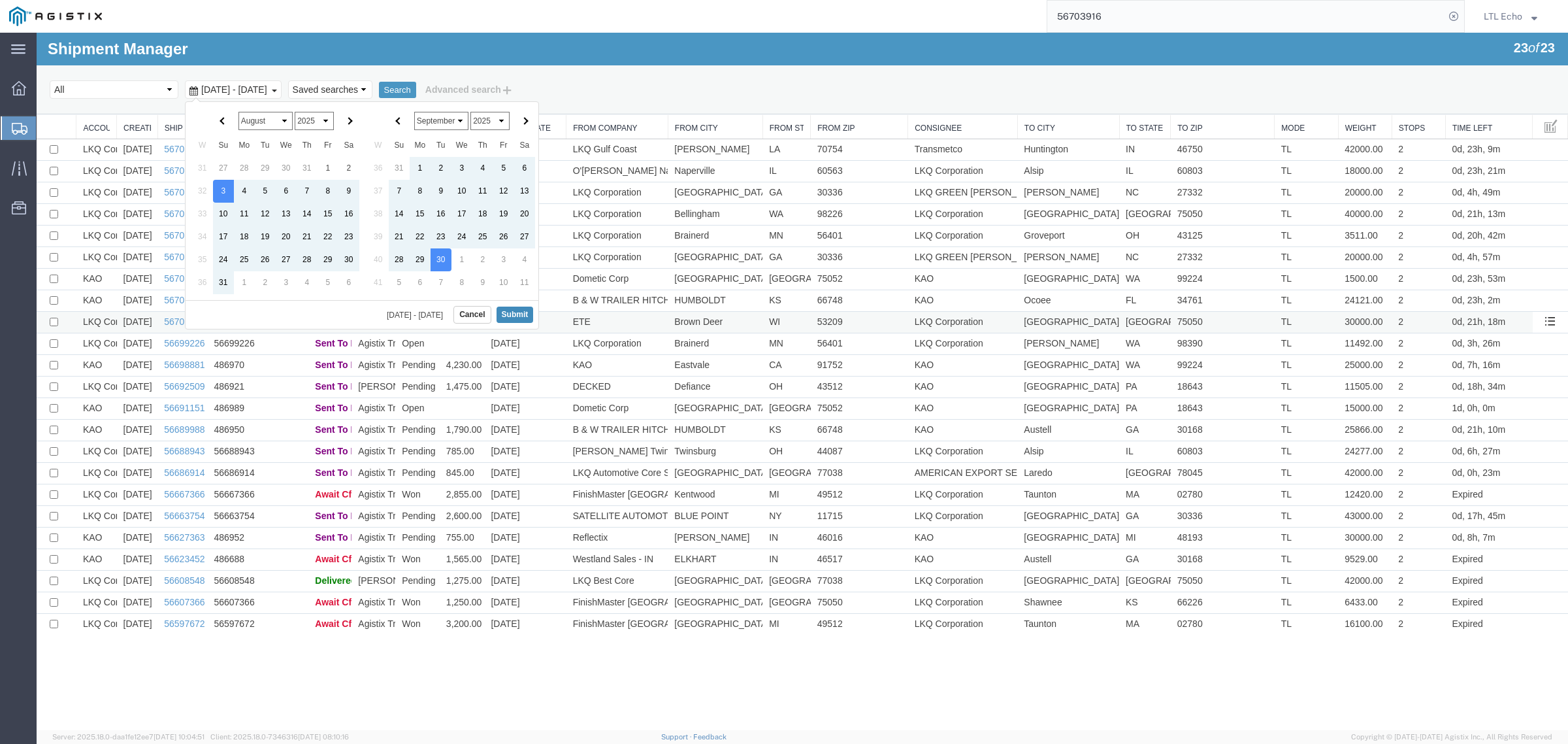
click at [516, 319] on button "Submit" at bounding box center [515, 314] width 37 height 16
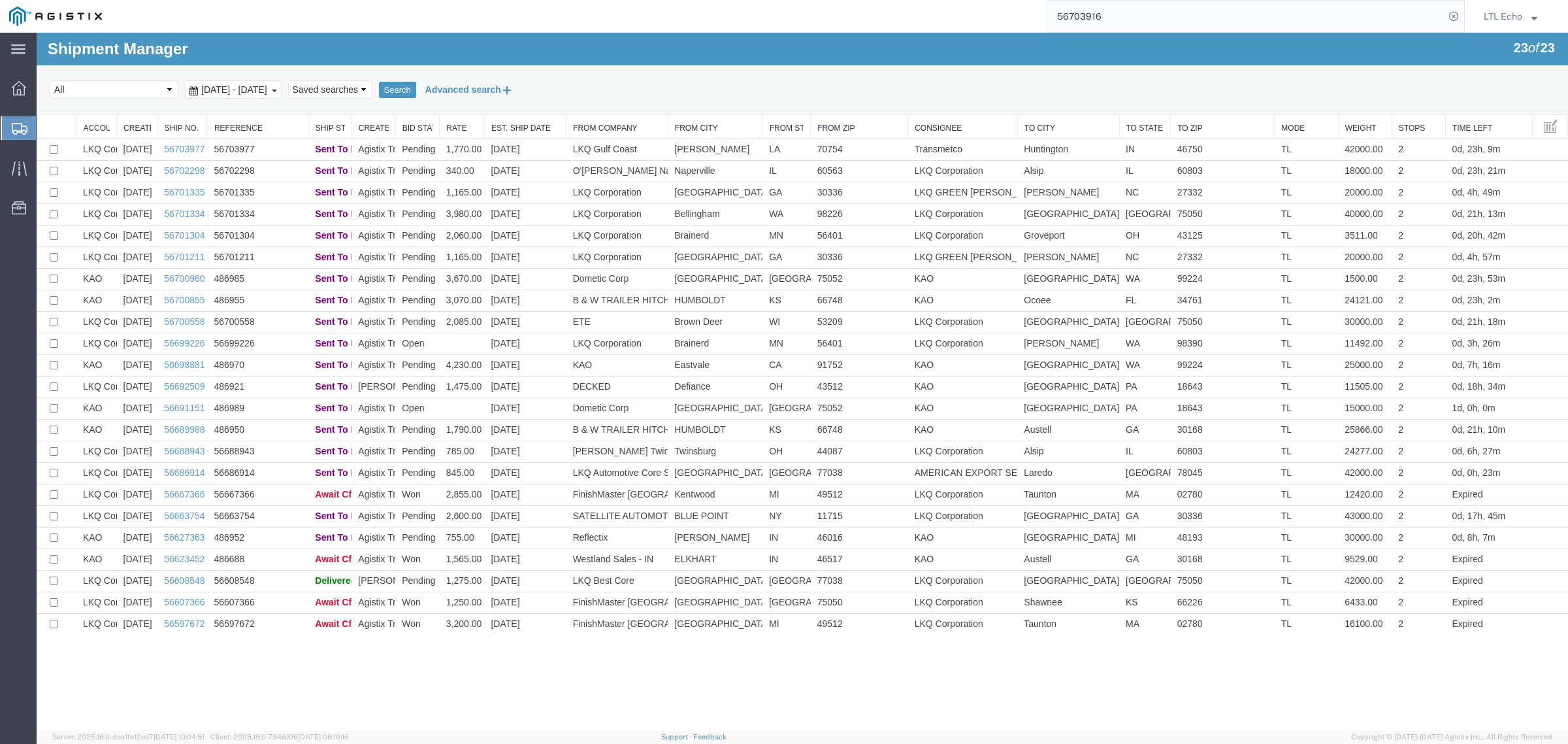
click at [523, 89] on button "Advanced search" at bounding box center [469, 89] width 107 height 22
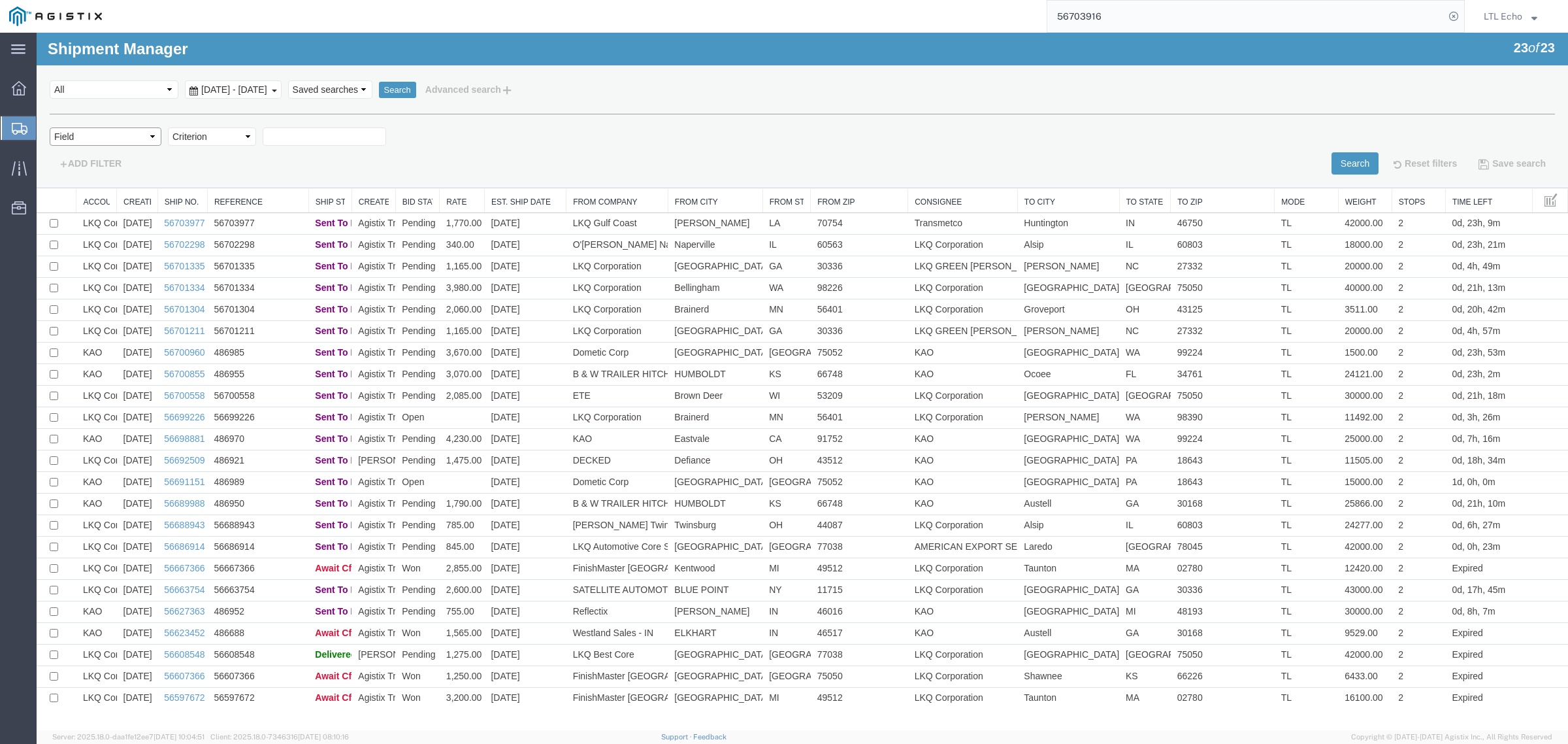
click at [91, 141] on select "Field Account Batch Id Bid No Broker Name Carrier Name Carrier Ref Number Consi…" at bounding box center [105, 136] width 112 height 18
select select "fromstate"
click at [49, 127] on select "Field Account Batch Id Bid No Broker Name Carrier Name Carrier Ref Number Consi…" at bounding box center [105, 136] width 112 height 18
select select
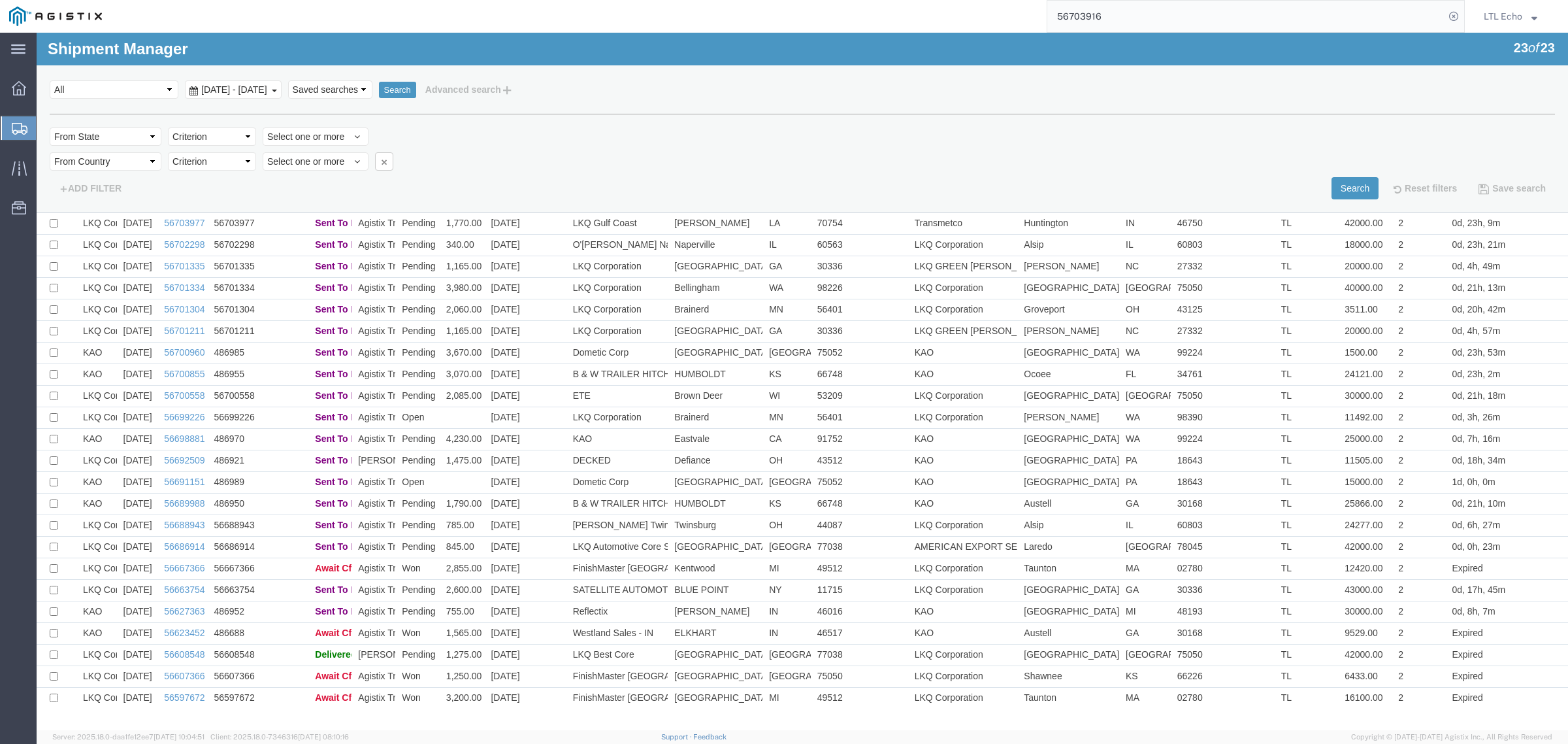
click at [201, 133] on select "Criterion in not in" at bounding box center [211, 136] width 88 height 18
select select "in"
click at [168, 127] on select "Criterion in not in" at bounding box center [211, 136] width 88 height 18
click at [295, 139] on span "Select one or more" at bounding box center [316, 136] width 97 height 13
type input "north"
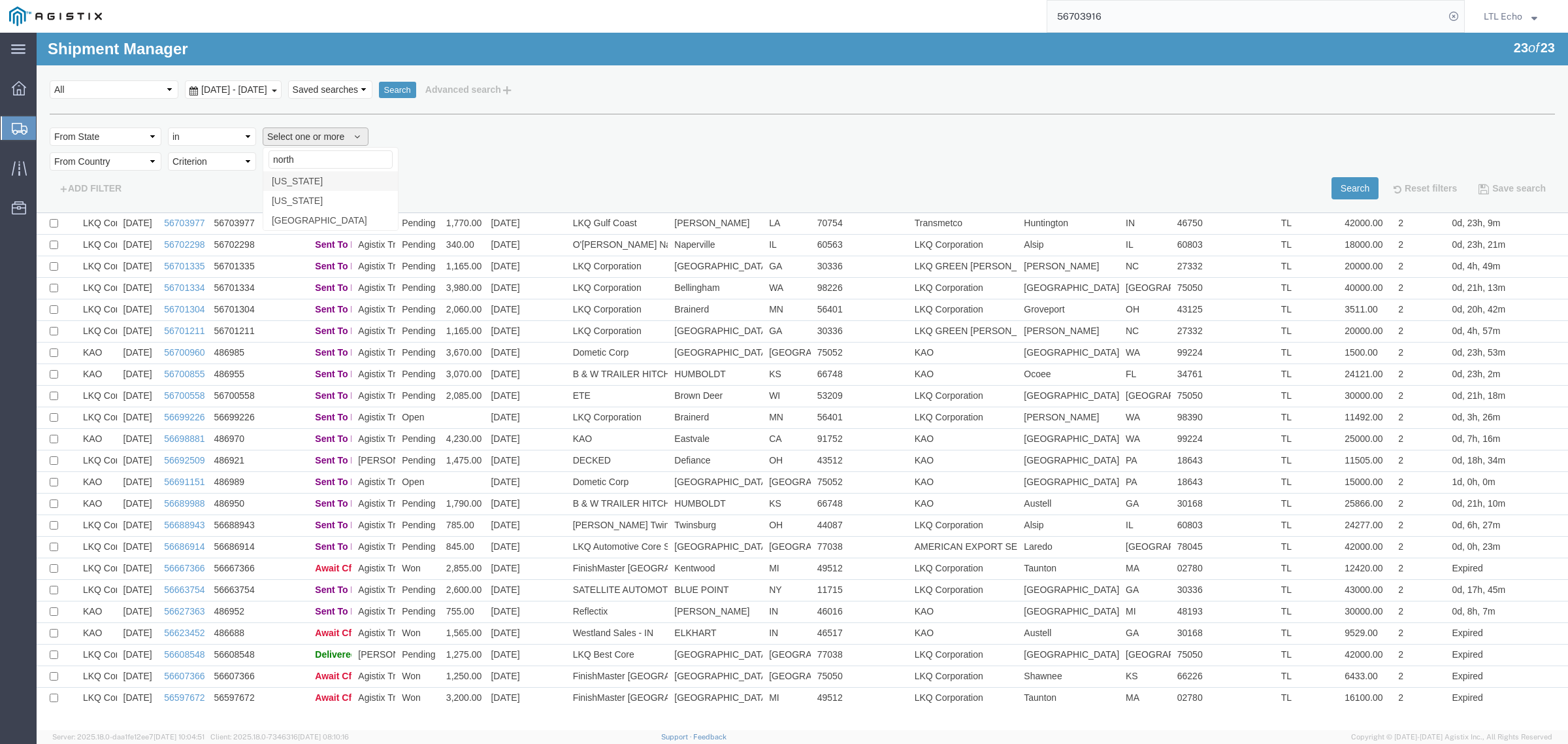
click at [304, 176] on span "[US_STATE]" at bounding box center [297, 181] width 51 height 12
select select "NC"
click at [207, 158] on select "Criterion in not in" at bounding box center [211, 161] width 88 height 18
select select "in"
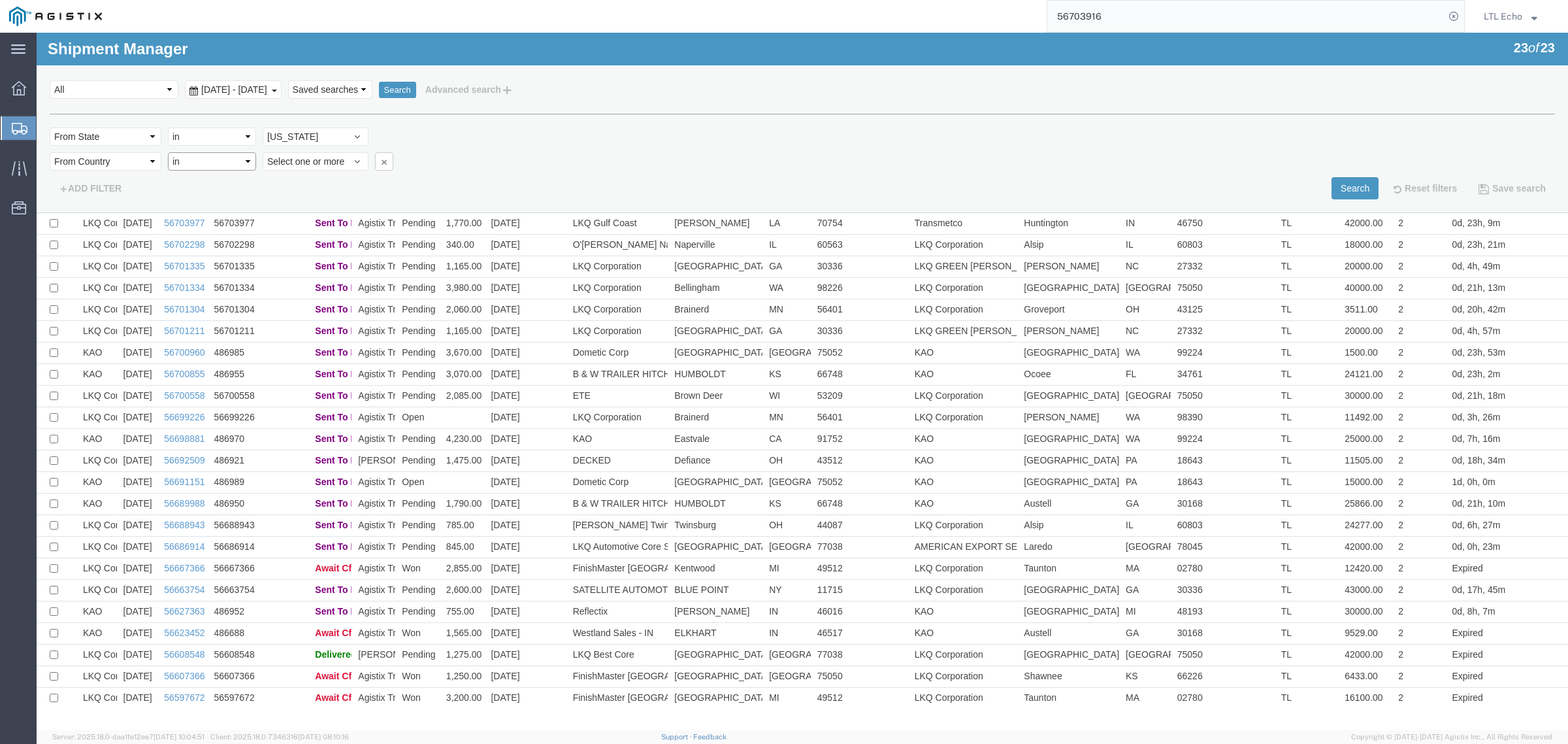
click at [168, 152] on select "Criterion in not in" at bounding box center [211, 161] width 88 height 18
click at [291, 162] on span "Select one or more" at bounding box center [316, 161] width 97 height 13
type input "unit"
click at [292, 245] on span "[GEOGRAPHIC_DATA]" at bounding box center [319, 245] width 95 height 12
select select "US"
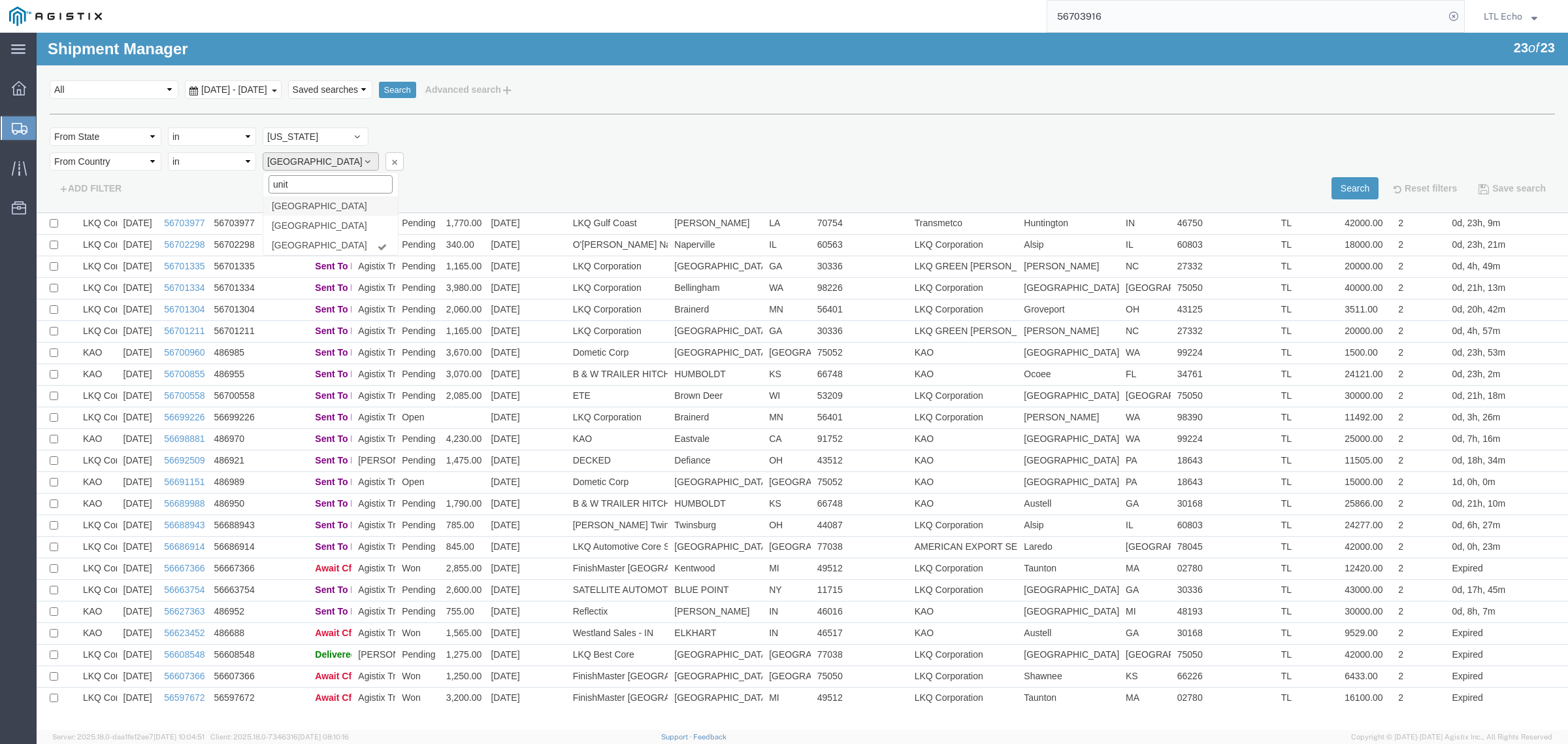
scroll to position [2648, 0]
click at [657, 134] on div "Field Account Batch Id Bid No Broker Name Carrier Name Carrier Ref Number Consi…" at bounding box center [802, 140] width 1505 height 25
click at [1336, 191] on button "Search" at bounding box center [1355, 188] width 47 height 22
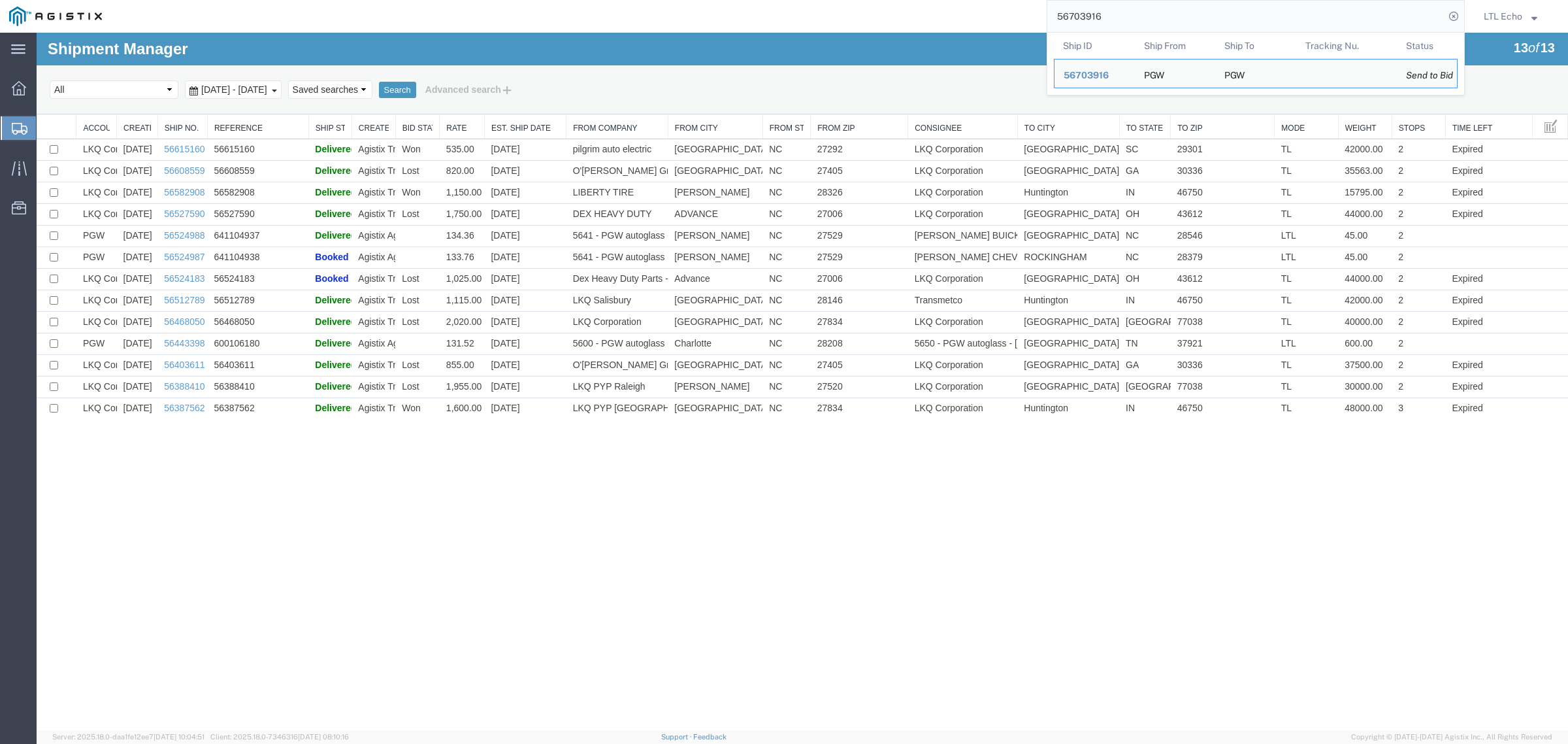
drag, startPoint x: 1125, startPoint y: 8, endPoint x: 883, endPoint y: 1, distance: 242.1
click at [935, 12] on div "56703916 Ship ID Ship From Ship To Tracking Nu. Status Ship ID 56703916 Ship Fr…" at bounding box center [788, 16] width 1354 height 33
paste input "193"
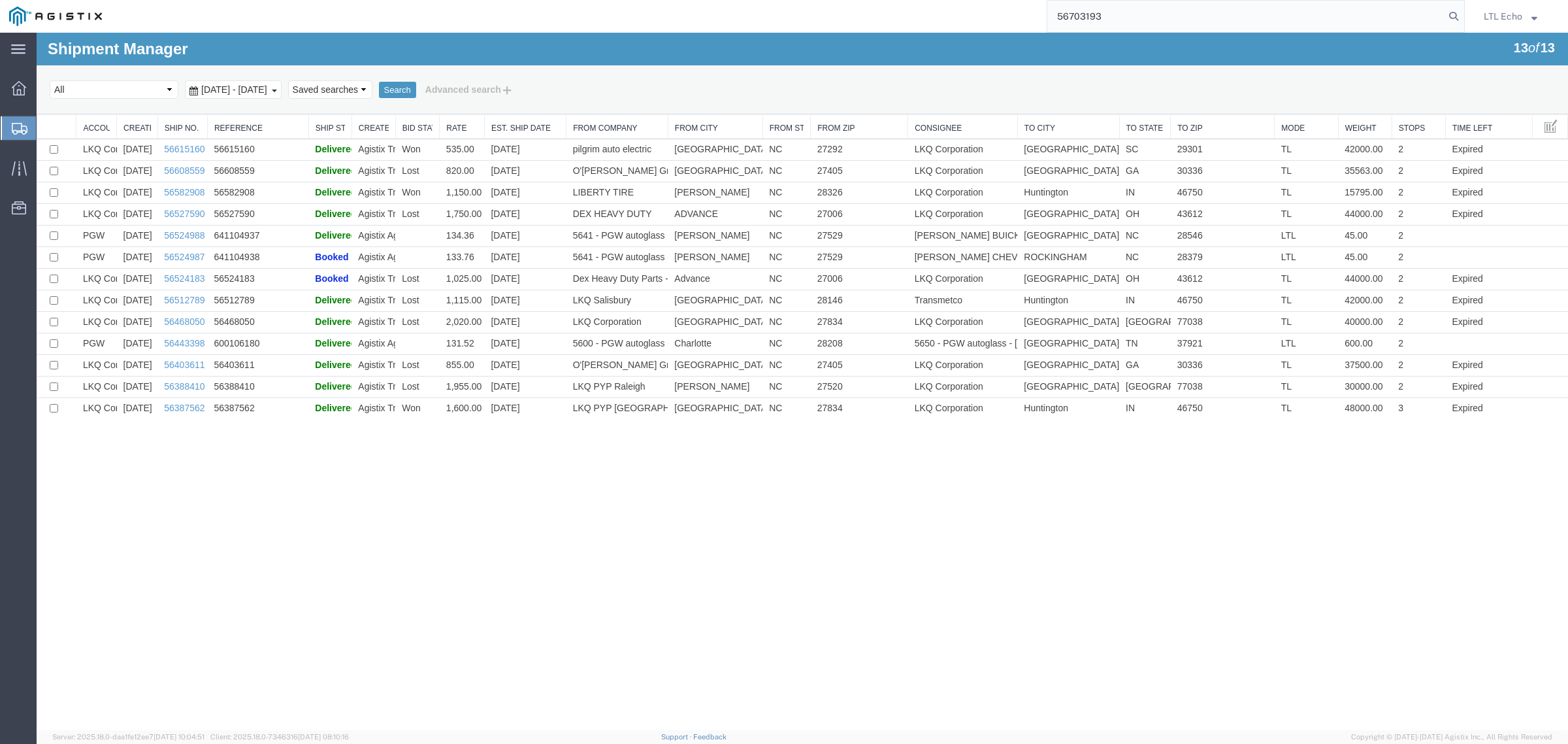
type input "56703193"
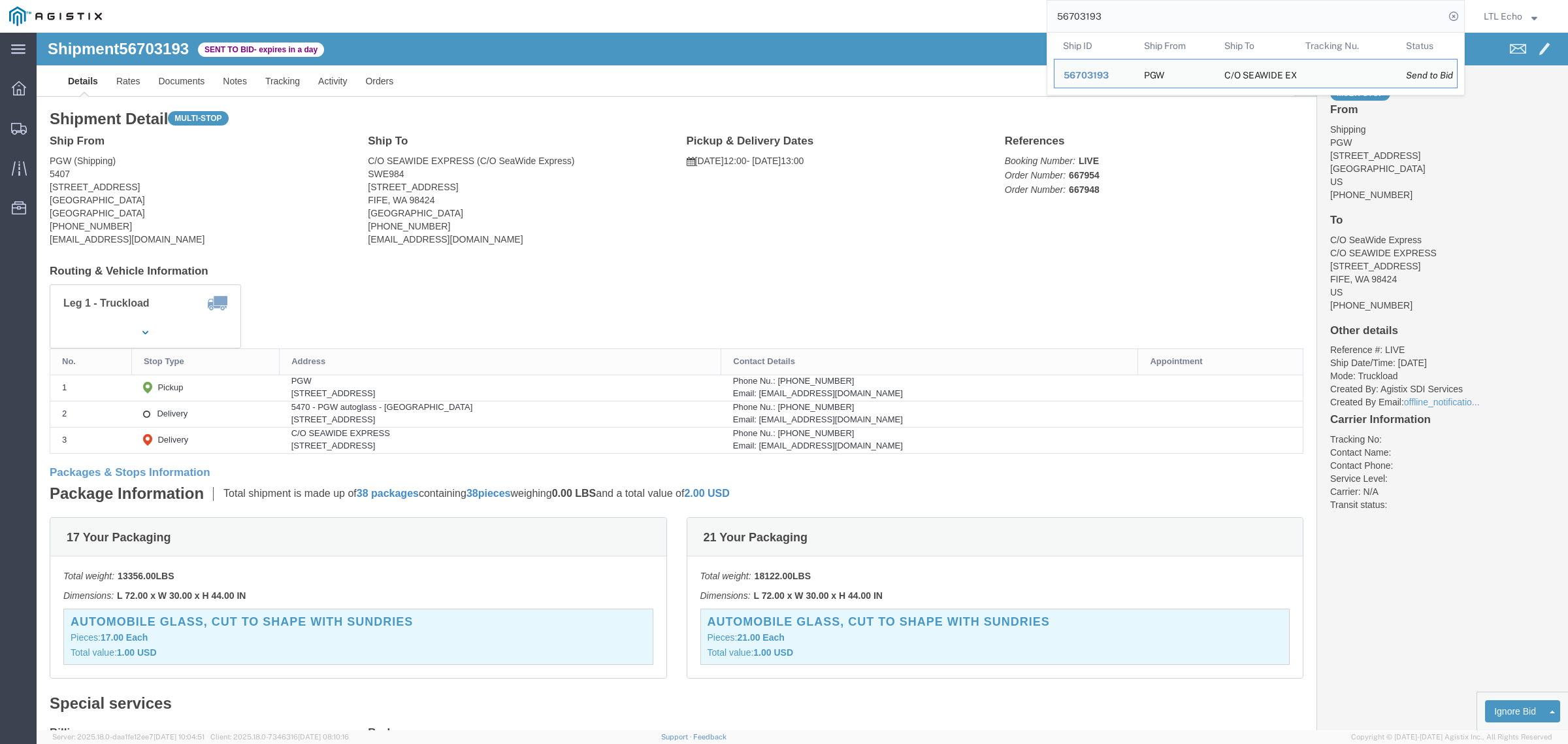
click address "PGW (Shipping) 5407 [STREET_ADDRESS] [PHONE_NUMBER] [EMAIL_ADDRESS][DOMAIN_NAME]"
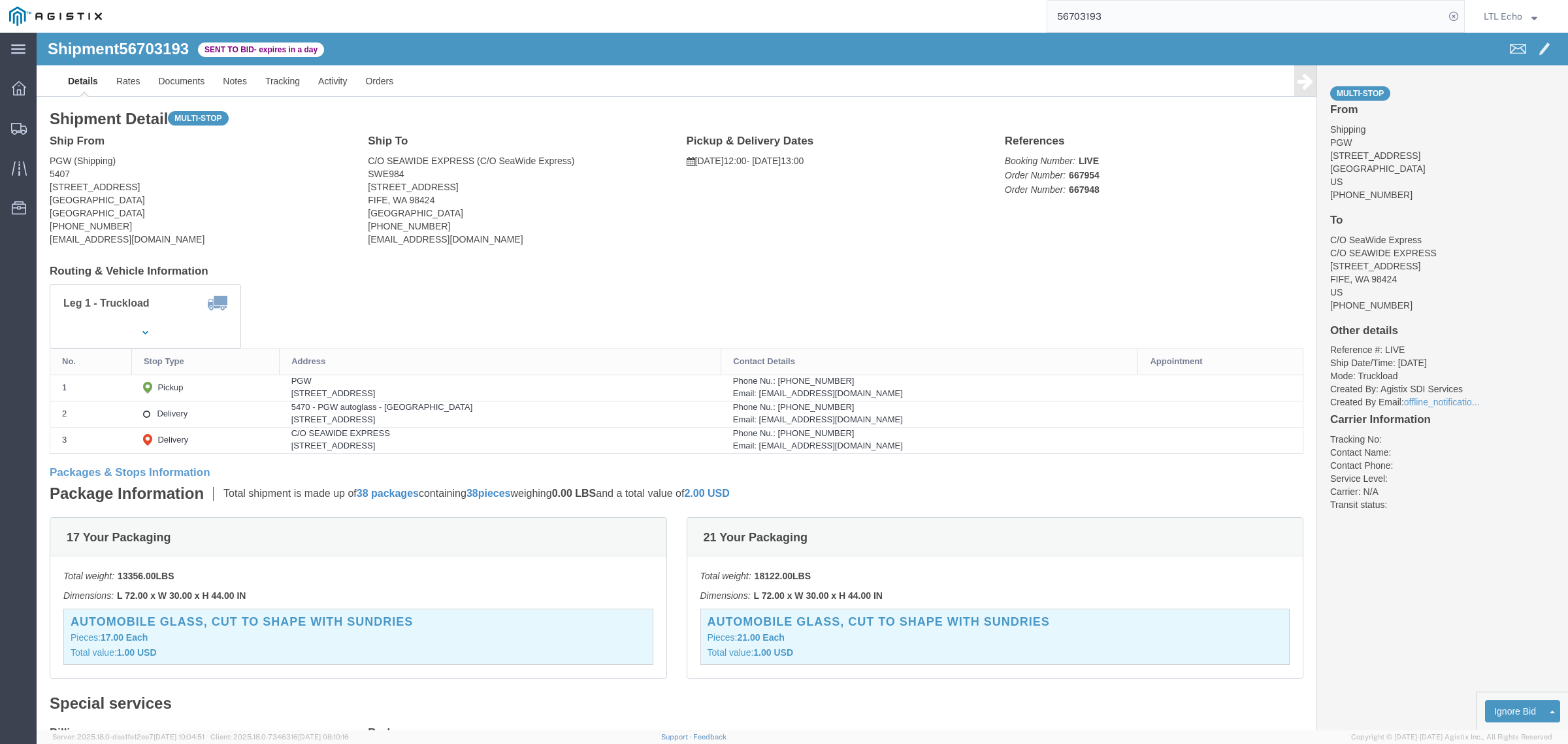
click address "PGW (Shipping) 5407 [STREET_ADDRESS] [PHONE_NUMBER] [EMAIL_ADDRESS][DOMAIN_NAME]"
copy address "85307"
click address "C/O SEAWIDE EXPRESS (C/O SeaWide Express) SWE984 [STREET_ADDRESS] [PHONE_NUMBER…"
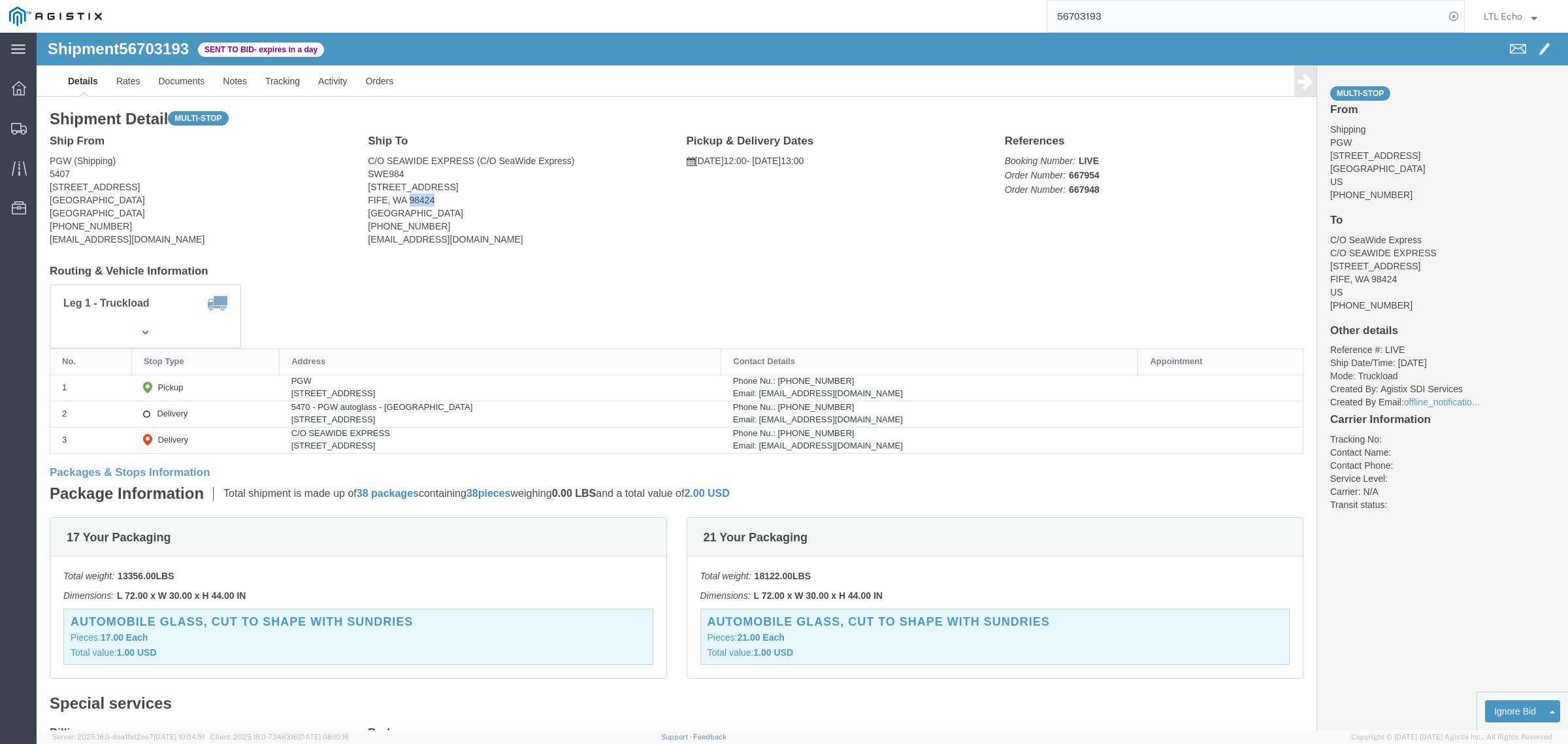
click address "C/O SEAWIDE EXPRESS (C/O SeaWide Express) SWE984 [STREET_ADDRESS] [PHONE_NUMBER…"
copy address "98424"
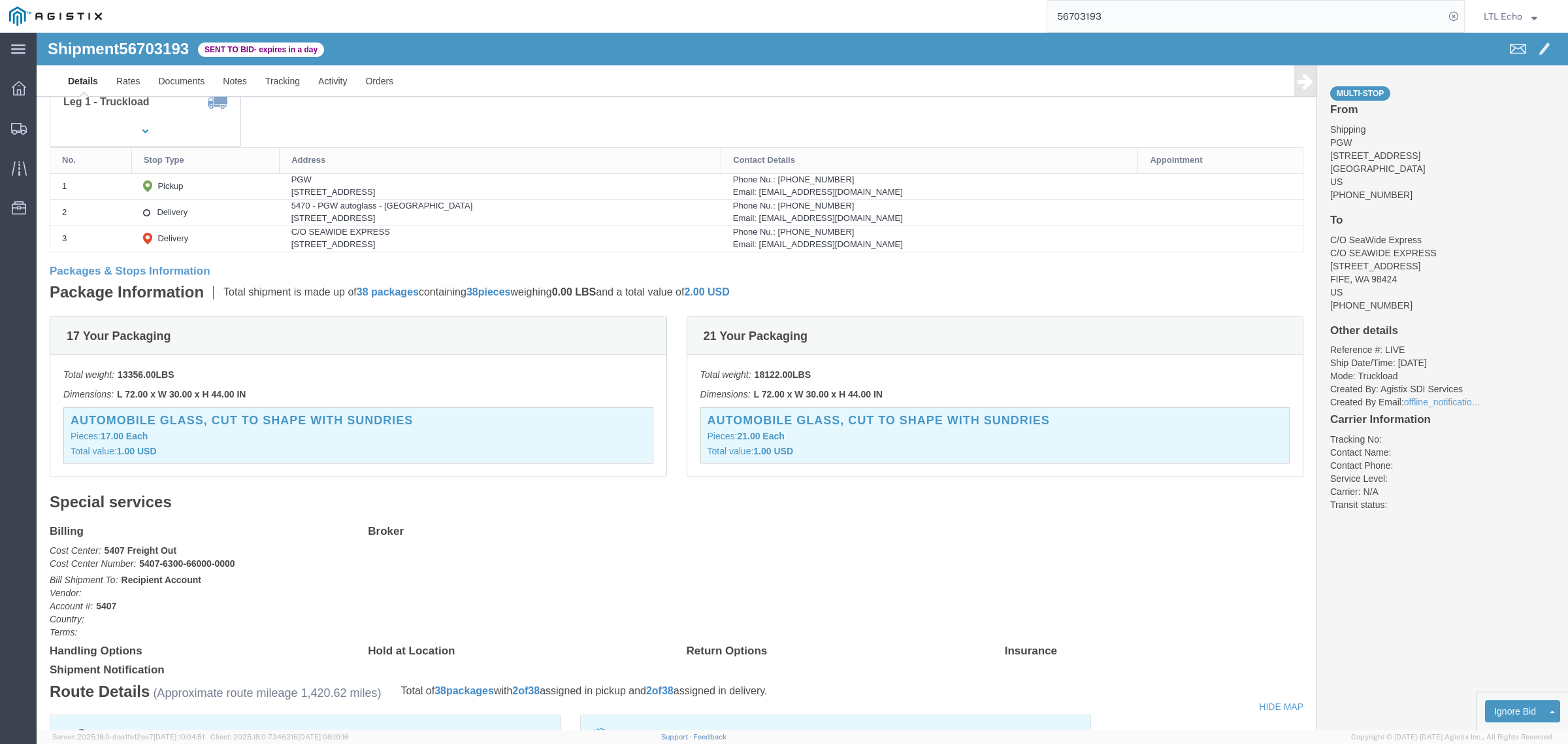
scroll to position [163, 0]
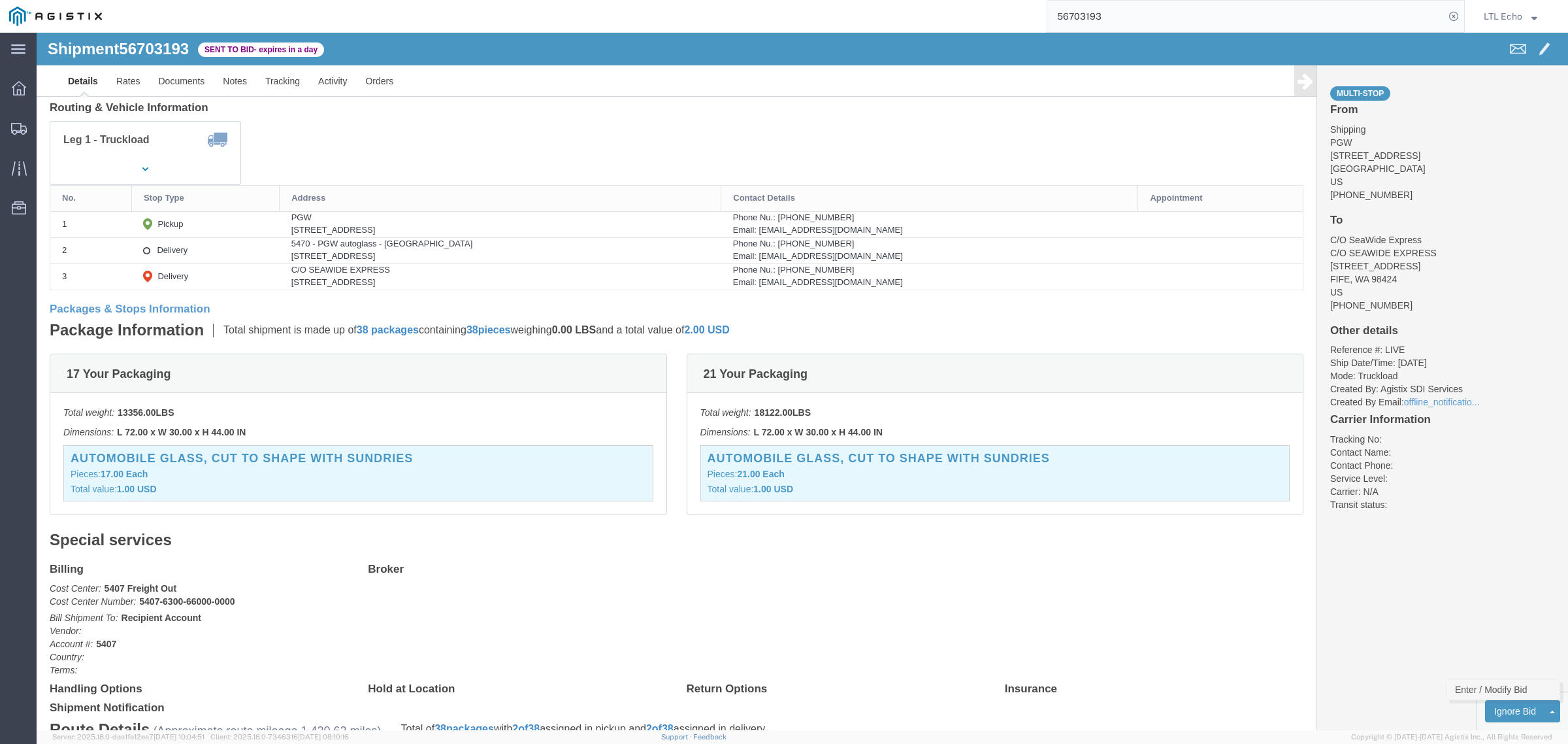
click link "Enter / Modify Bid"
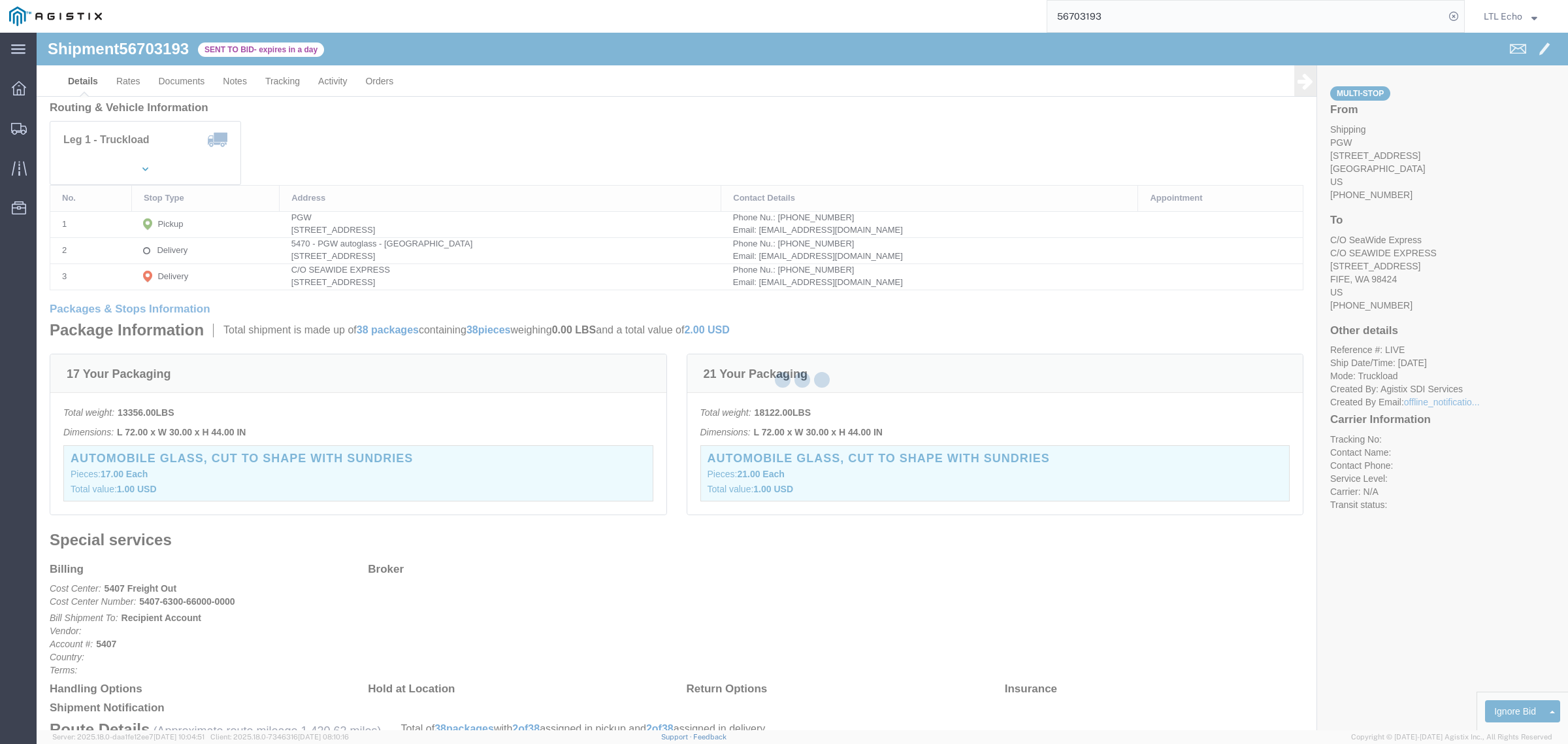
select select "4622"
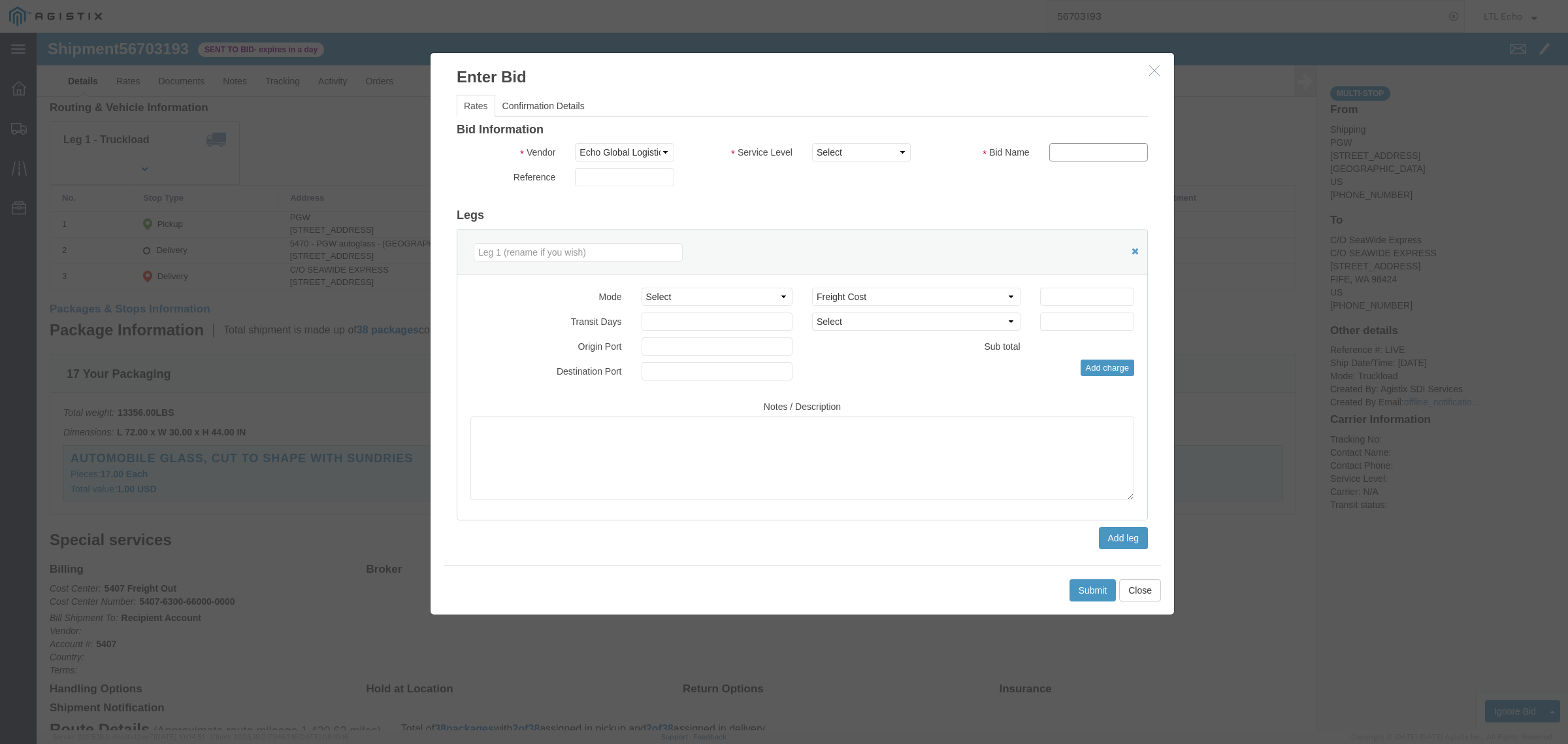
click input "text"
type input "56703193"
click icon "button"
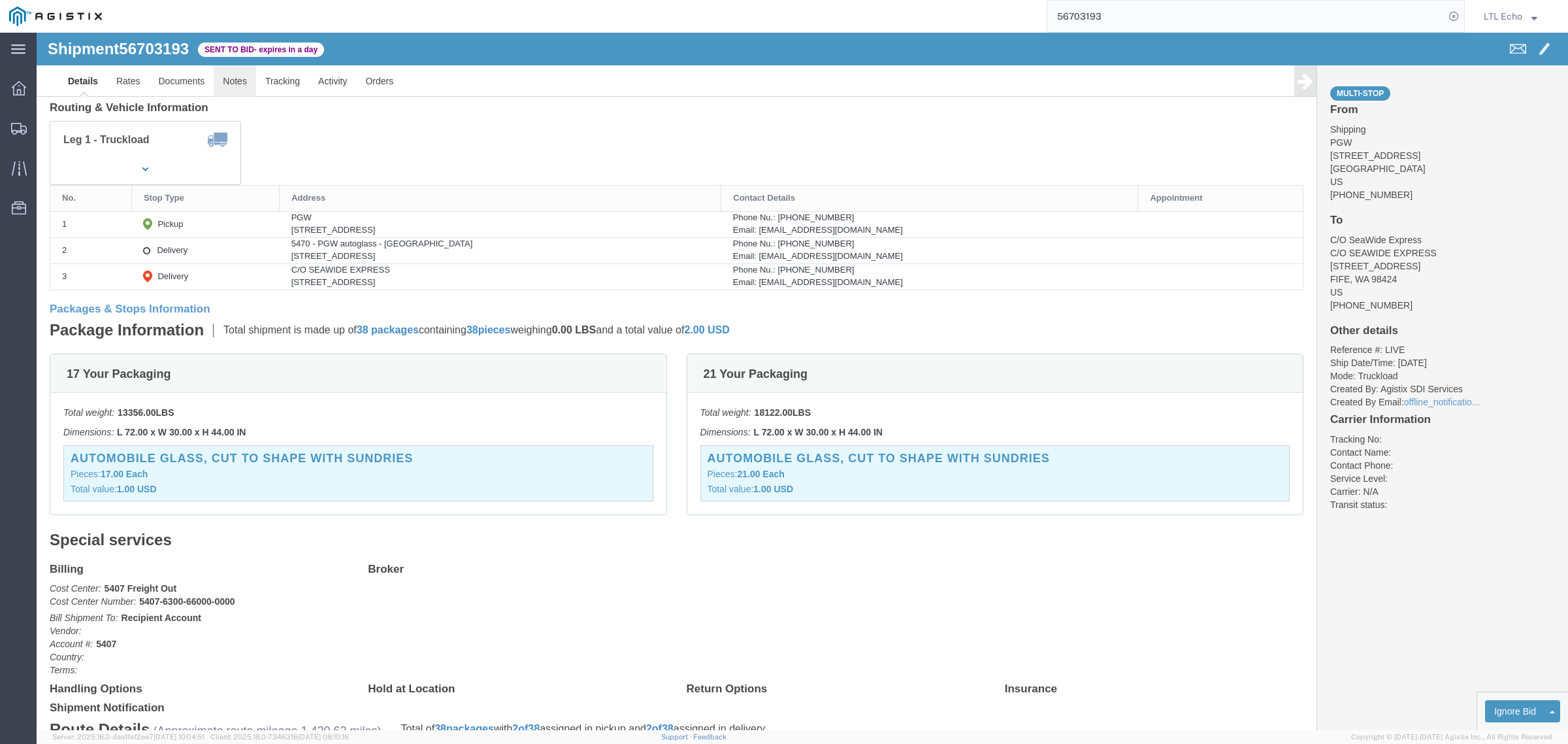
click link "Notes"
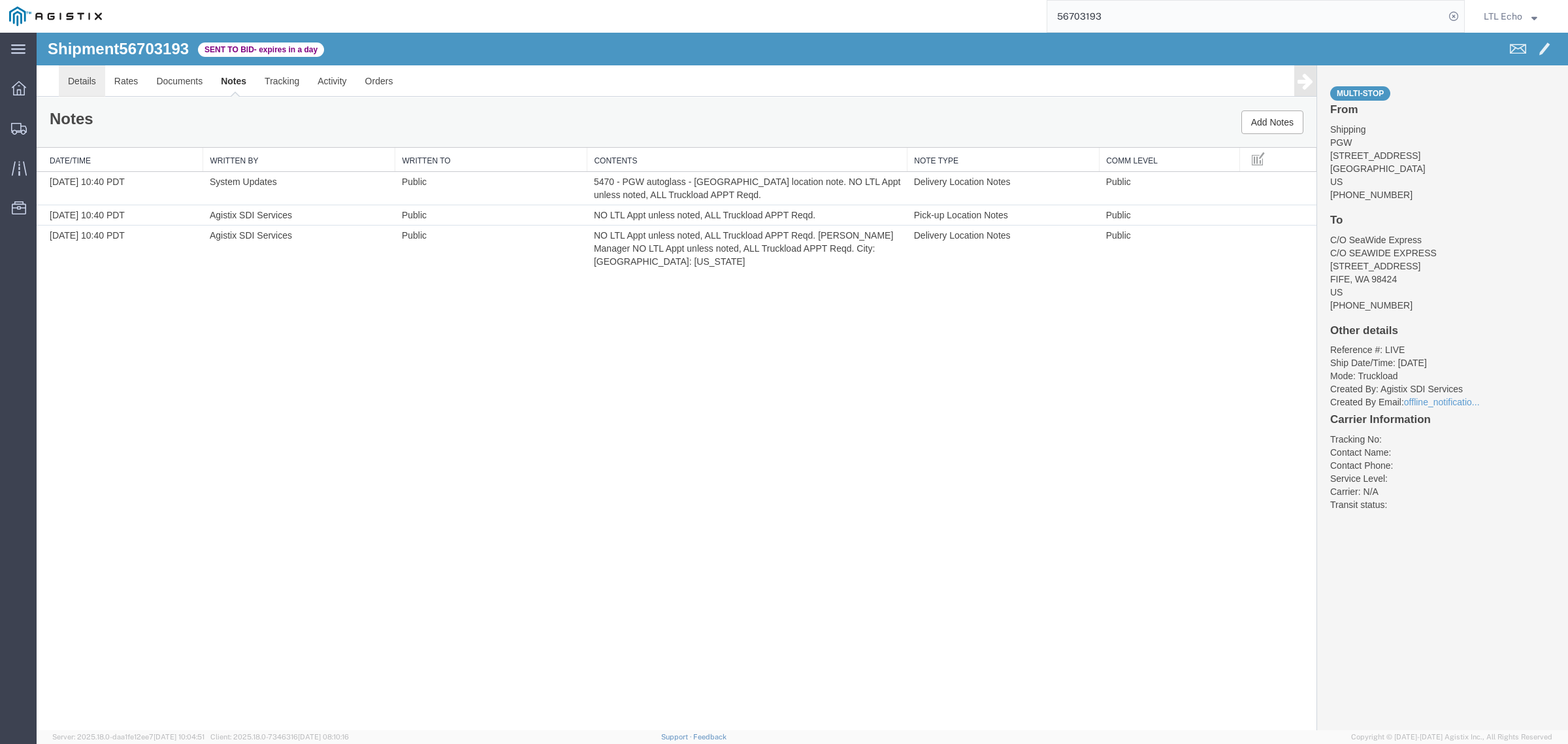
click at [83, 83] on link "Details" at bounding box center [82, 81] width 47 height 31
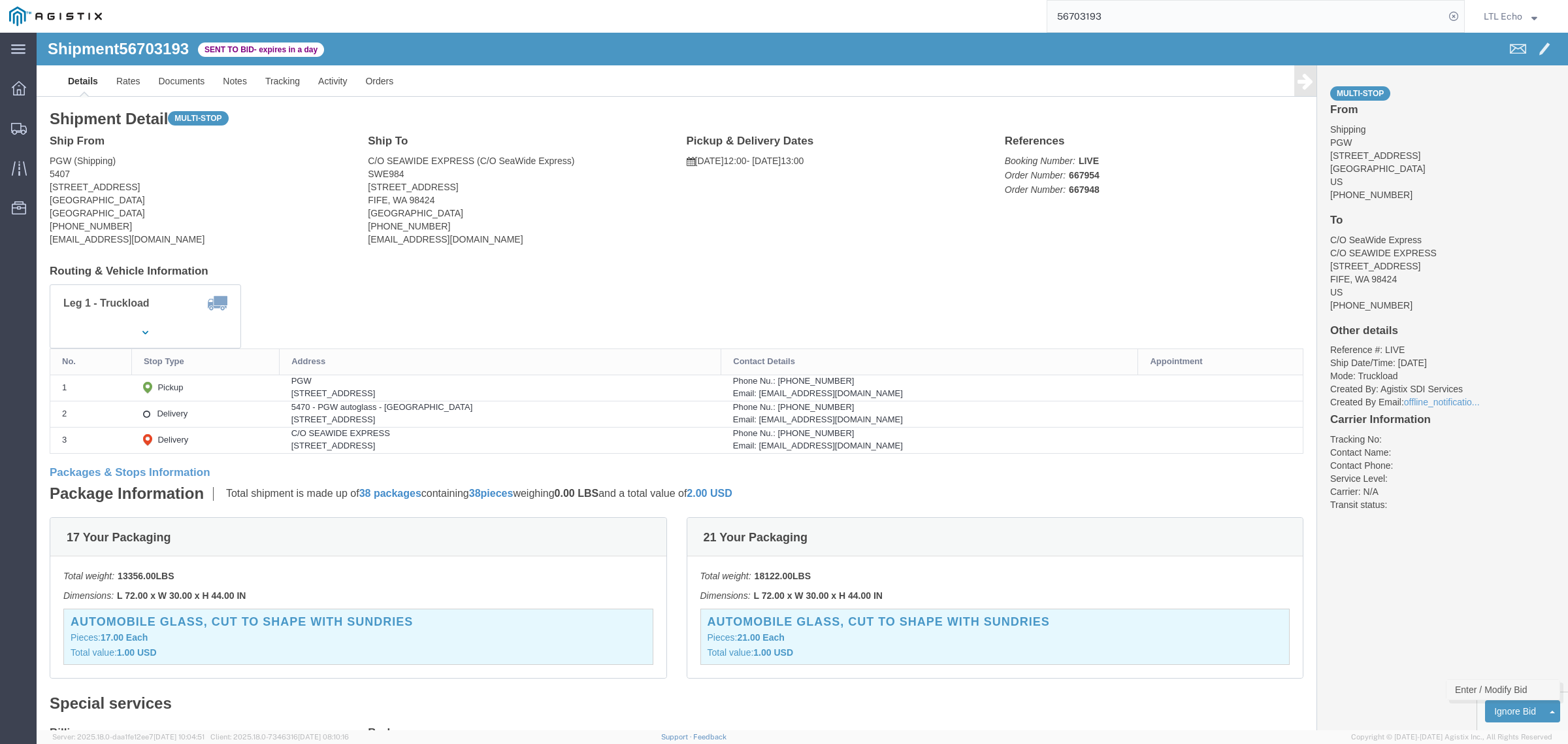
click link "Enter / Modify Bid"
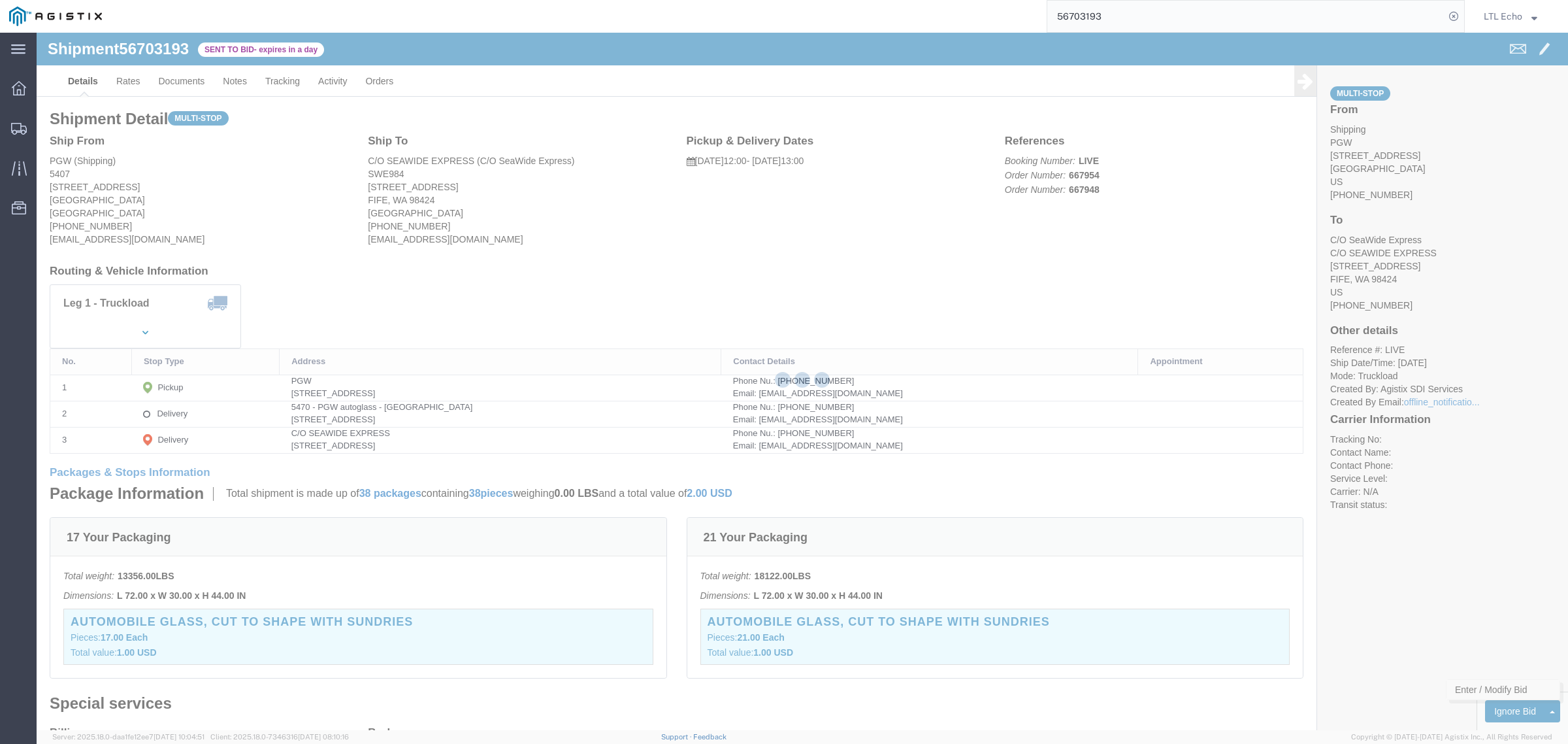
select select "4622"
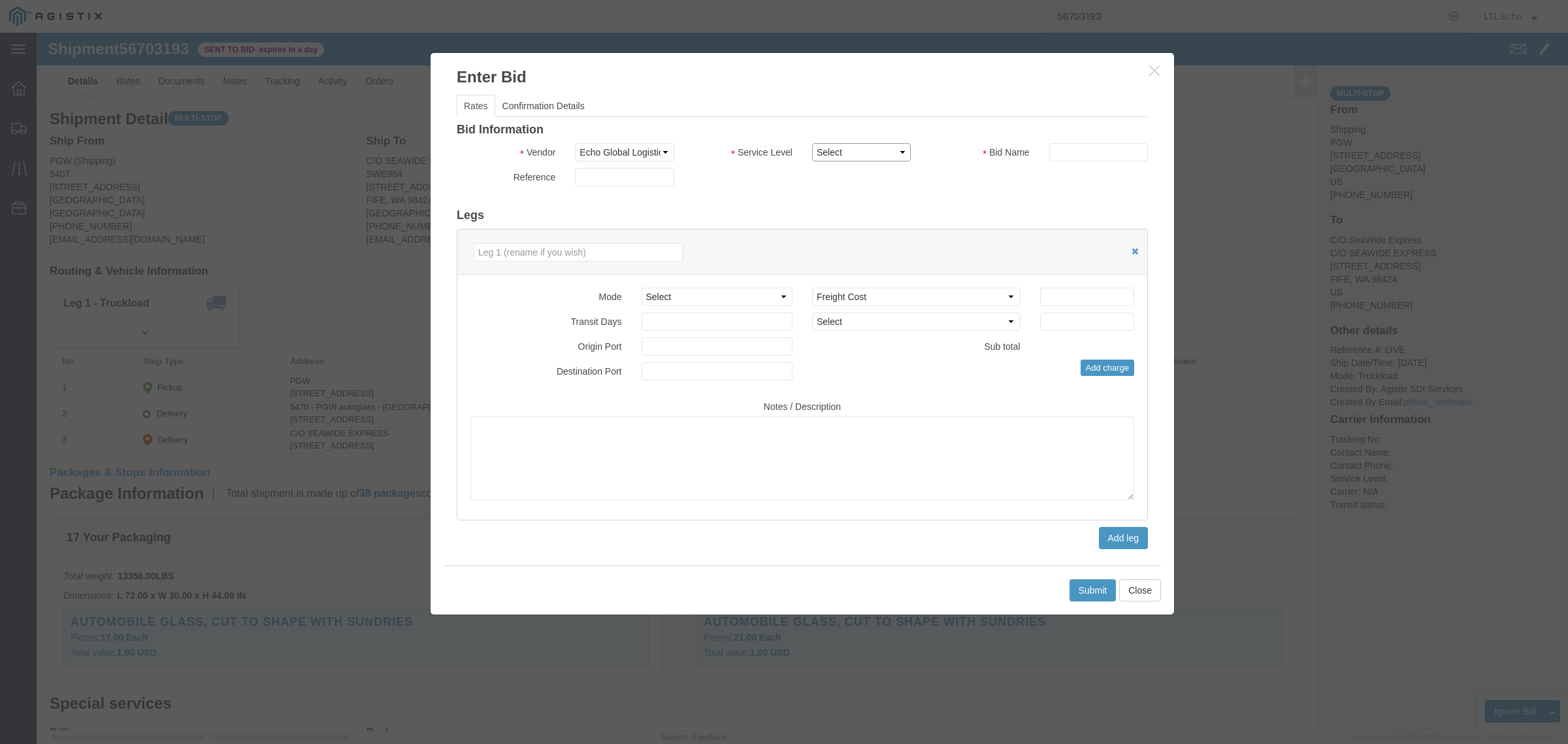
click select "Select Guaranteed Next Day LTL Standard 3-5 Day Rail TL Standard 3 - 5 Day"
select select "13989"
click select "Select Guaranteed Next Day LTL Standard 3-5 Day Rail TL Standard 3 - 5 Day"
click input "text"
type input "56703193"
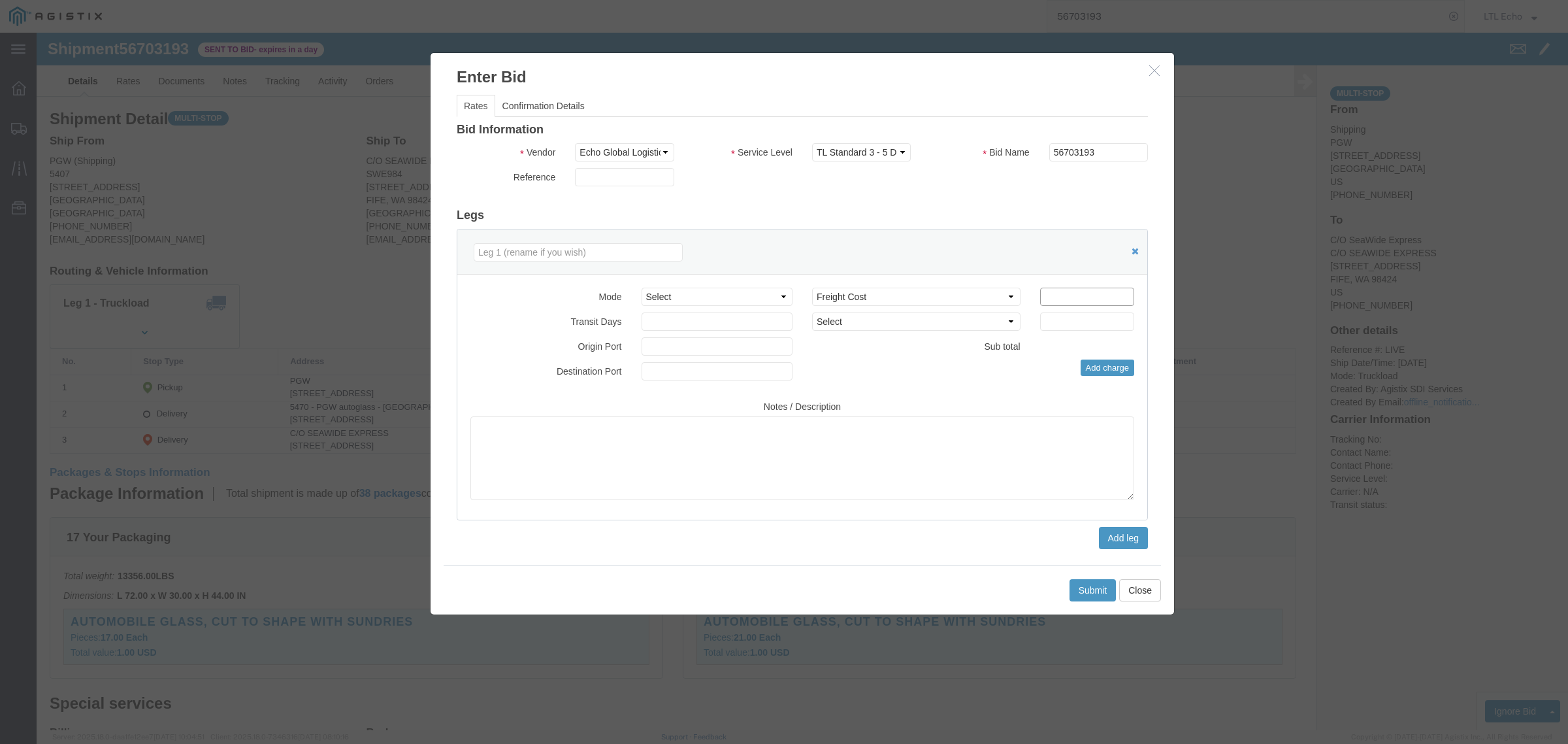
click input "number"
type input "3930"
click button "Submit"
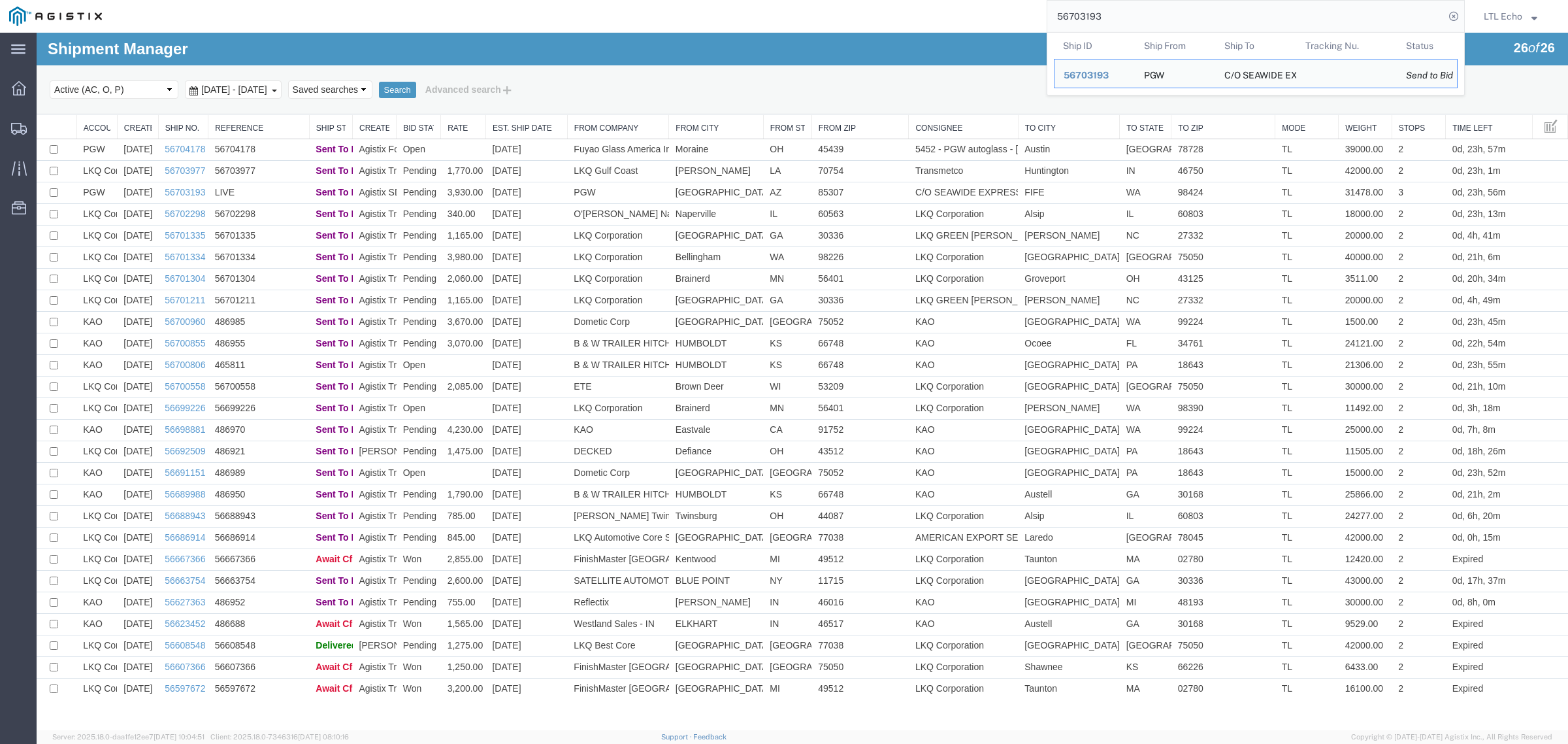
drag, startPoint x: 1169, startPoint y: 19, endPoint x: 952, endPoint y: 25, distance: 217.1
click at [952, 25] on div "56703193 Ship ID Ship From Ship To Tracking Nu. Status Ship ID 56703193 Ship Fr…" at bounding box center [788, 16] width 1354 height 33
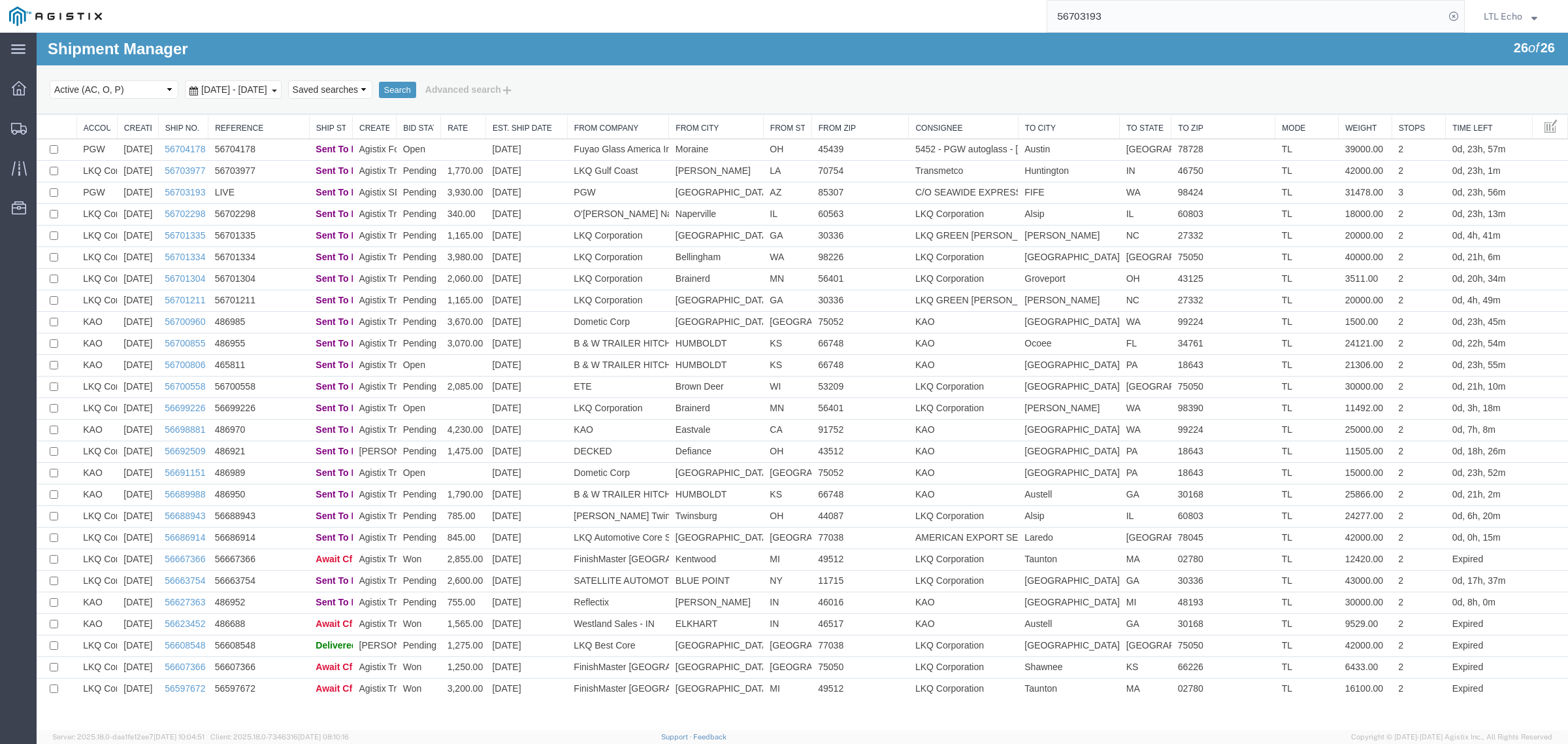
paste input "4178"
type input "56704178"
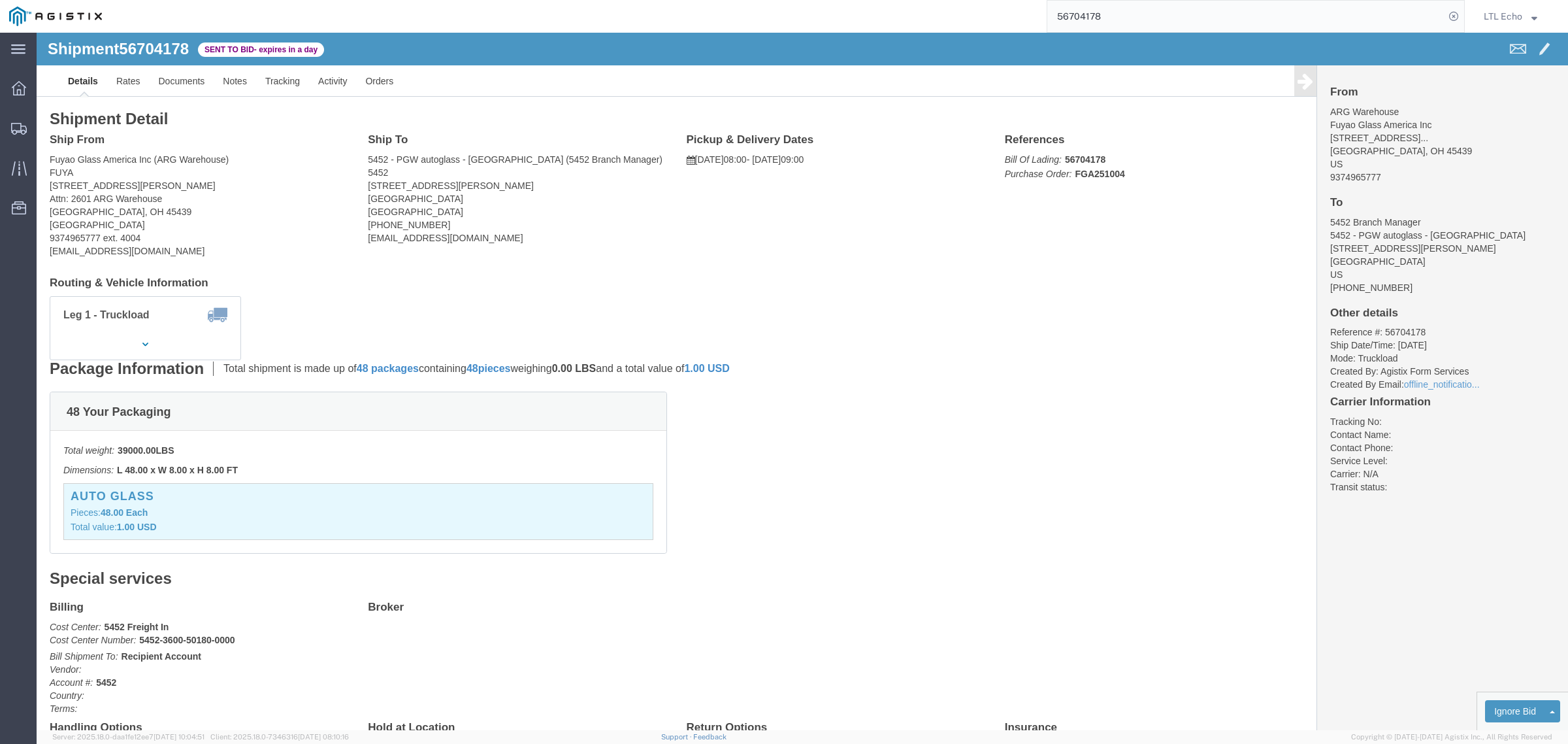
click address "Fuyao Glass America Inc (ARG Warehouse) FUYA [STREET_ADDRESS][PERSON_NAME] Attn…"
copy address "45439"
click address "5452 - PGW autoglass - [GEOGRAPHIC_DATA] (5452 Branch Manager) 5452 [STREET_ADD…"
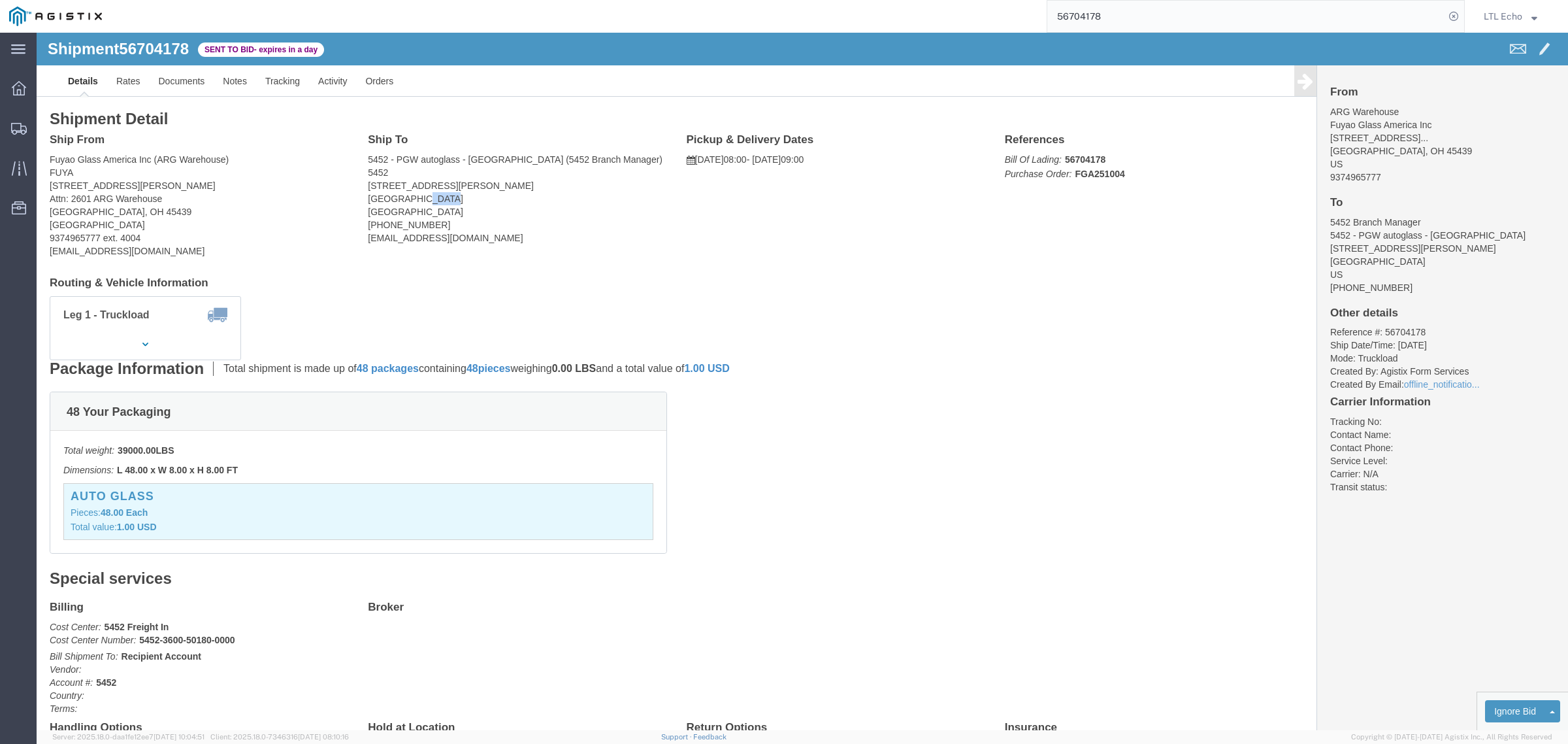
copy address "78728"
drag, startPoint x: 120, startPoint y: 217, endPoint x: 10, endPoint y: 223, distance: 110.2
click div "Ship From Fuyao Glass America Inc (ARG Warehouse) FUYA [STREET_ADDRESS][PERSON_…"
copy address "[EMAIL_ADDRESS][DOMAIN_NAME]"
click div "Ship From Fuyao Glass America Inc (ARG Warehouse) FUYA [STREET_ADDRESS][PERSON_…"
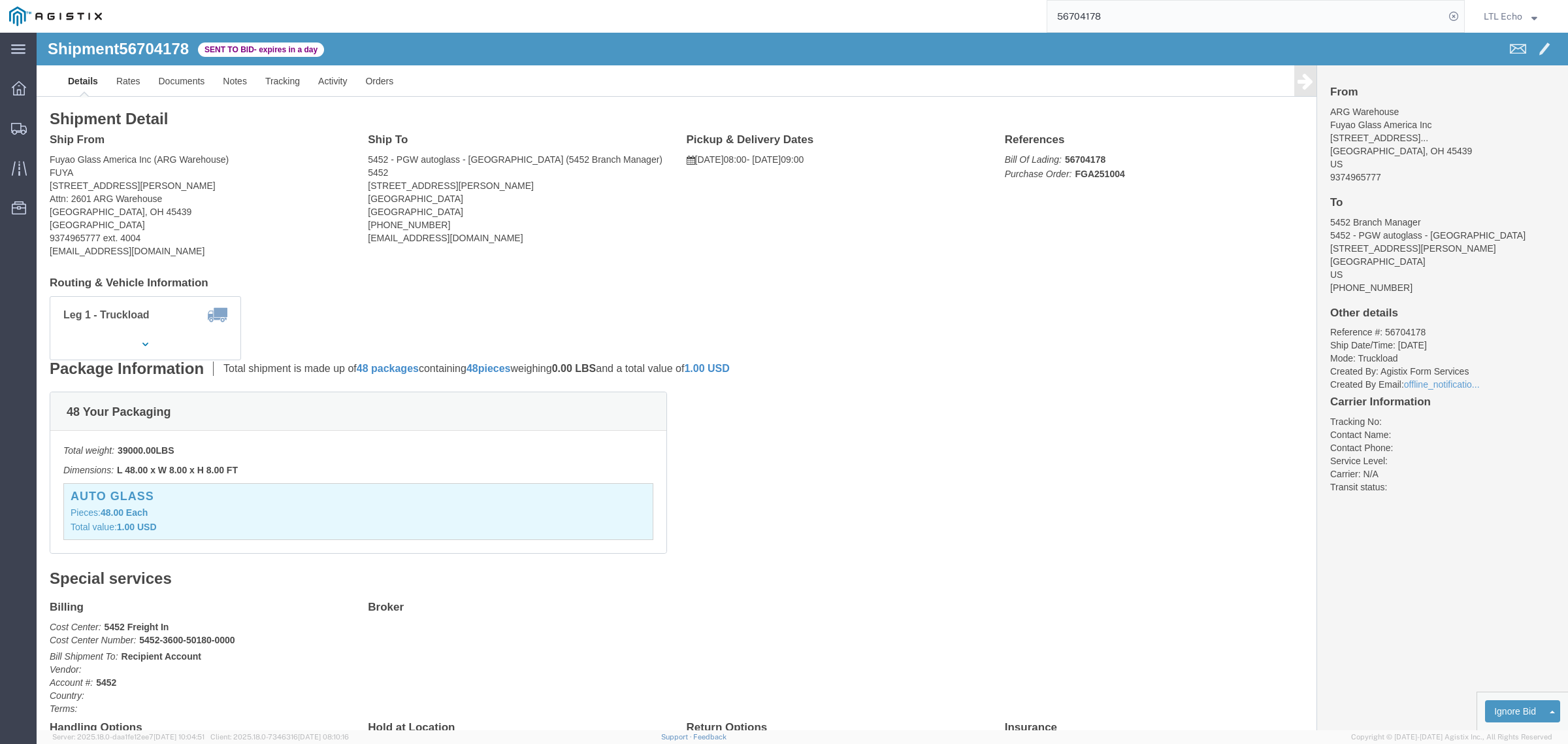
click li "Reference #: 56704178"
copy li "56704178"
click link "Notes"
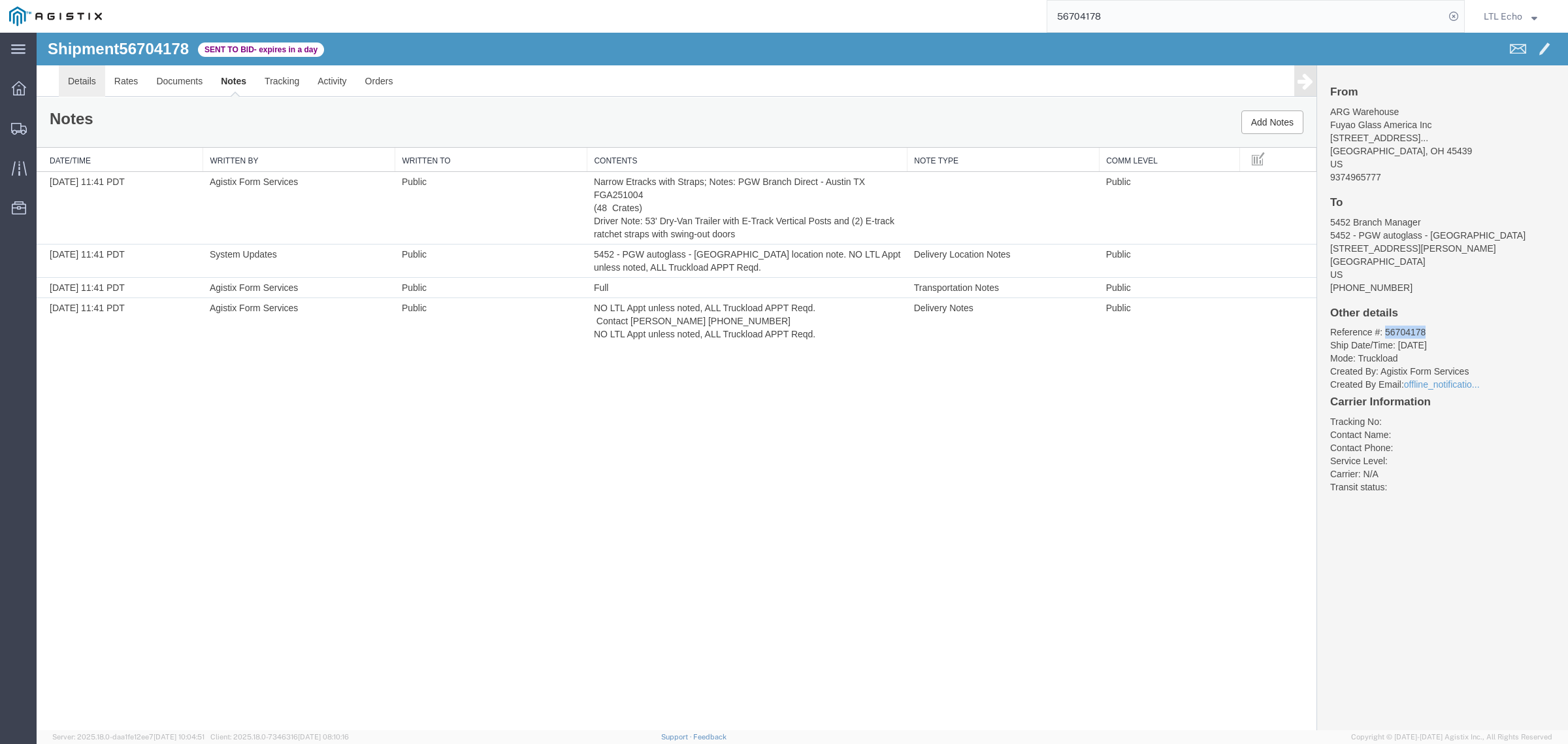
click at [85, 83] on link "Details" at bounding box center [82, 81] width 47 height 31
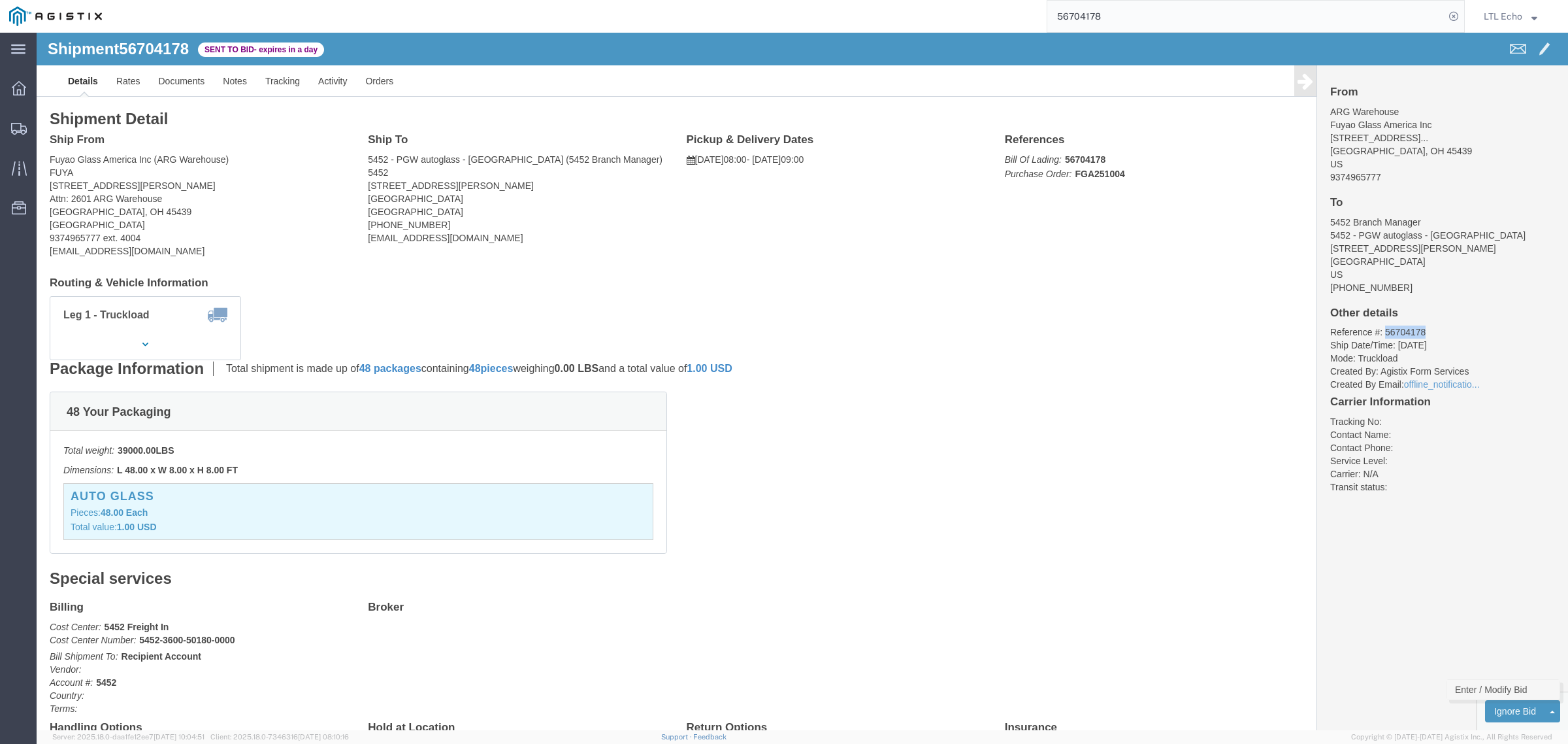
click link "Enter / Modify Bid"
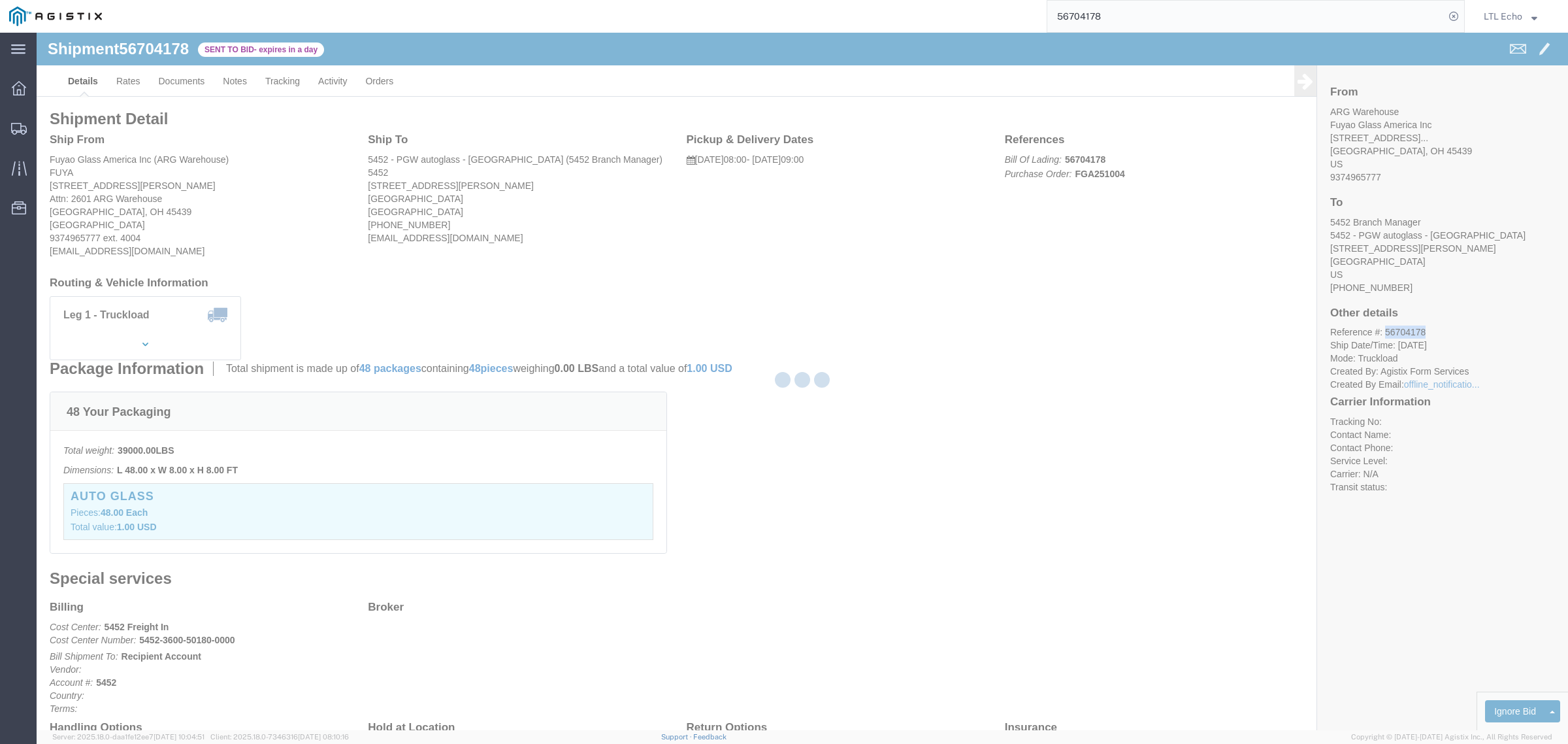
select select "4622"
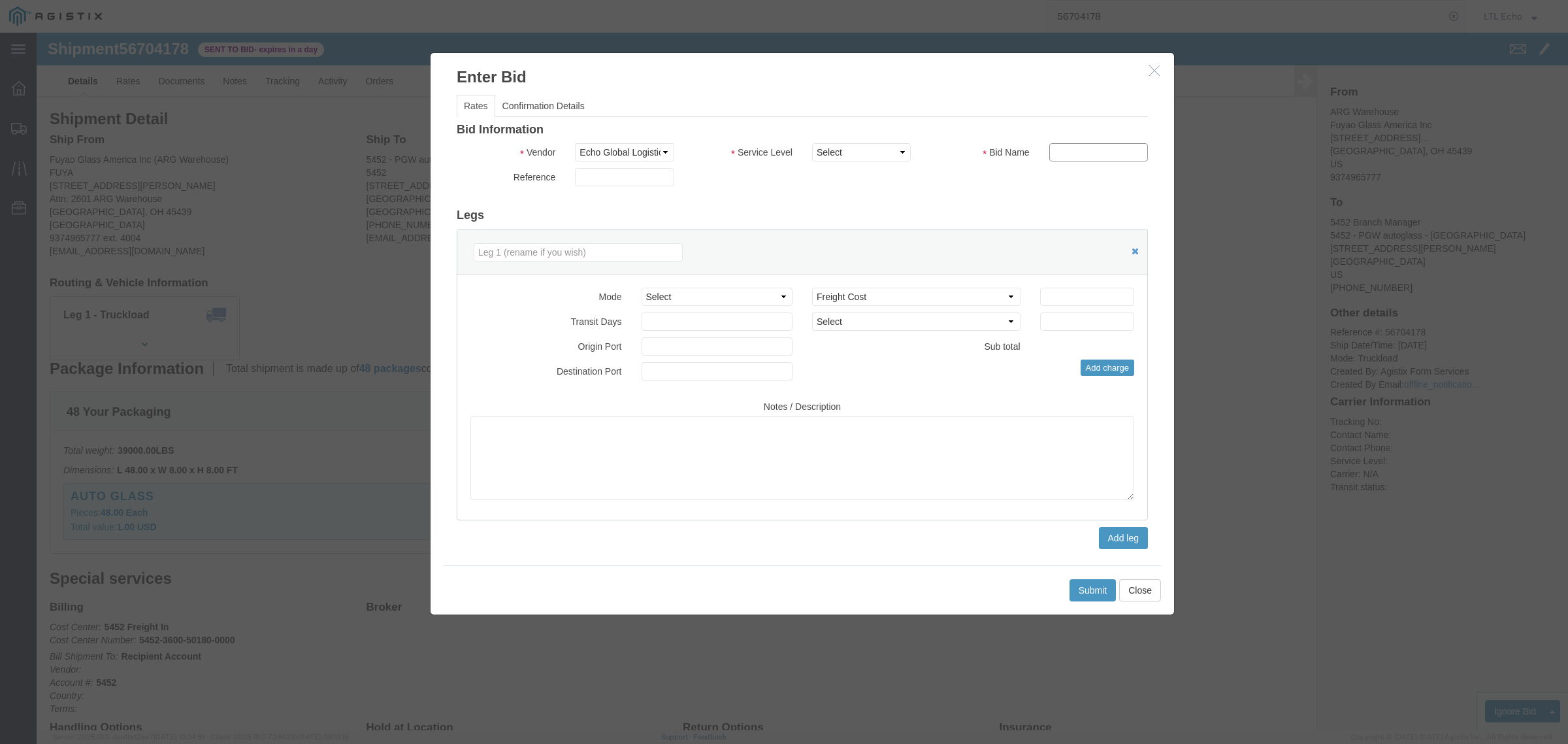
click input "text"
type input "56704178"
drag, startPoint x: 800, startPoint y: 115, endPoint x: 802, endPoint y: 121, distance: 6.3
click select "Select Guaranteed Next Day LTL Standard 3-5 Day Rail TL Standard 3 - 5 Day"
select select "13989"
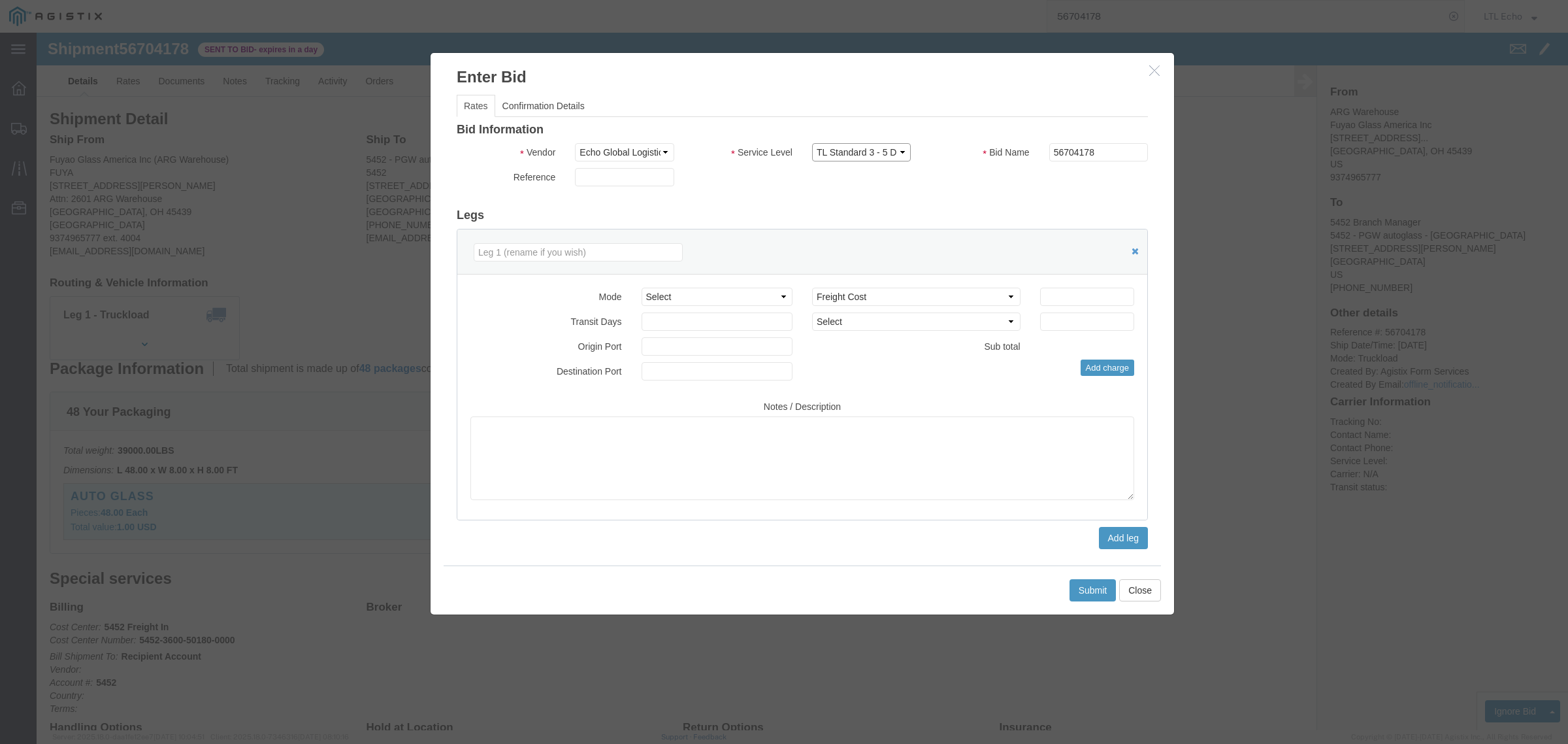
click select "Select Guaranteed Next Day LTL Standard 3-5 Day Rail TL Standard 3 - 5 Day"
click input "number"
type input "2360"
click button "Submit"
